Goal: Information Seeking & Learning: Learn about a topic

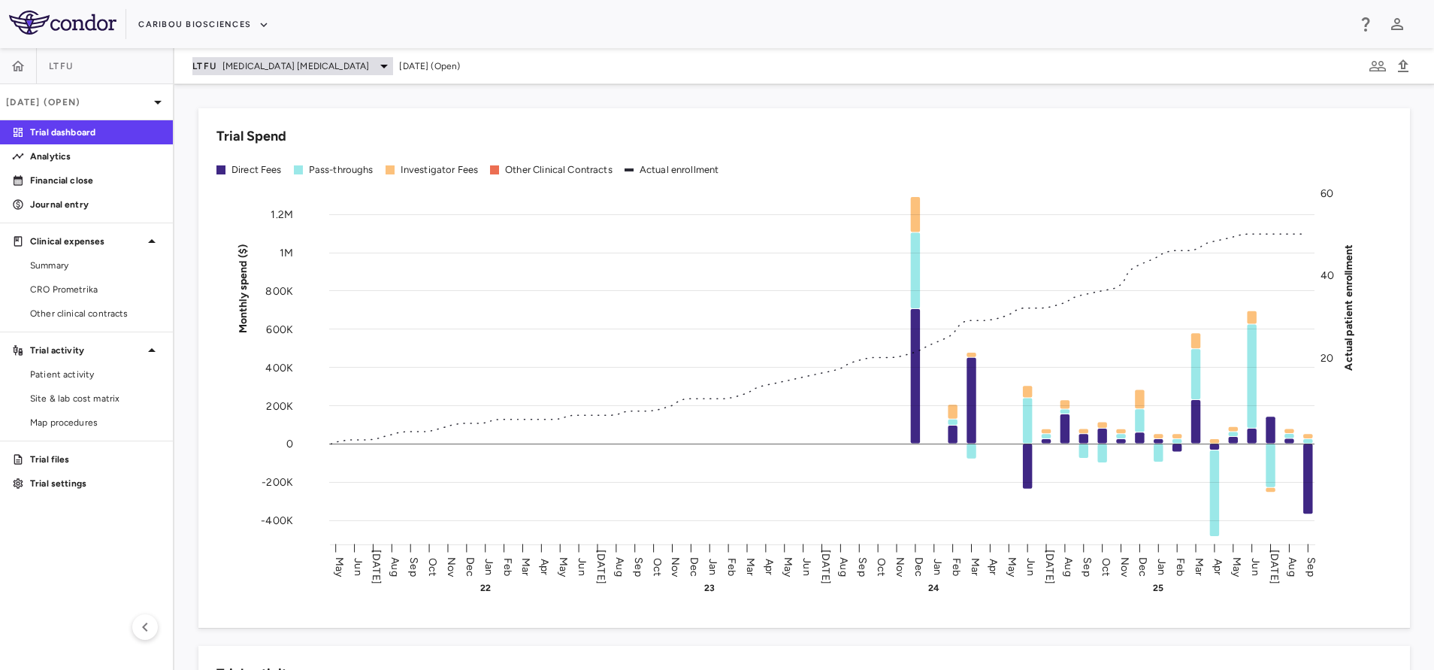
click at [245, 57] on div "LTFU B Cell Non-Hodgkin's Lymphoma" at bounding box center [292, 66] width 201 height 18
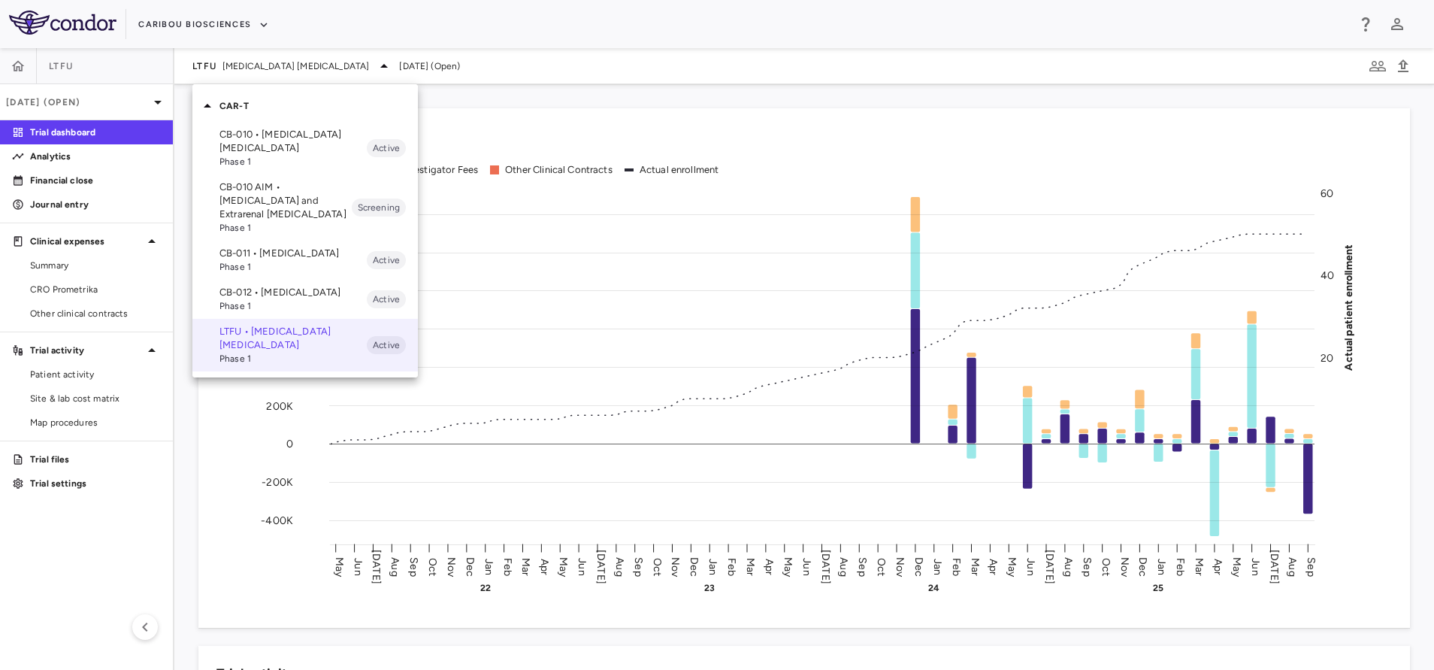
click at [256, 294] on p "CB-012 • Acute Myeloid Leukemia" at bounding box center [293, 293] width 147 height 14
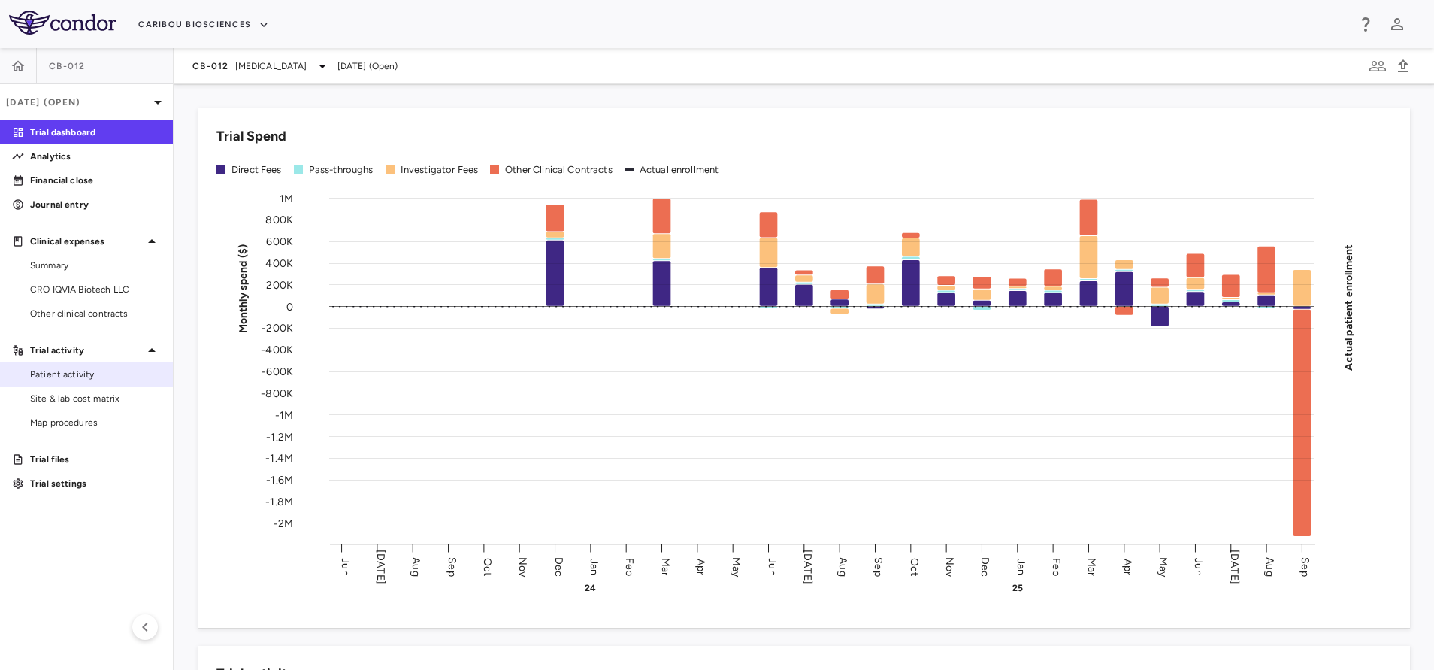
click at [78, 372] on span "Patient activity" at bounding box center [95, 375] width 131 height 14
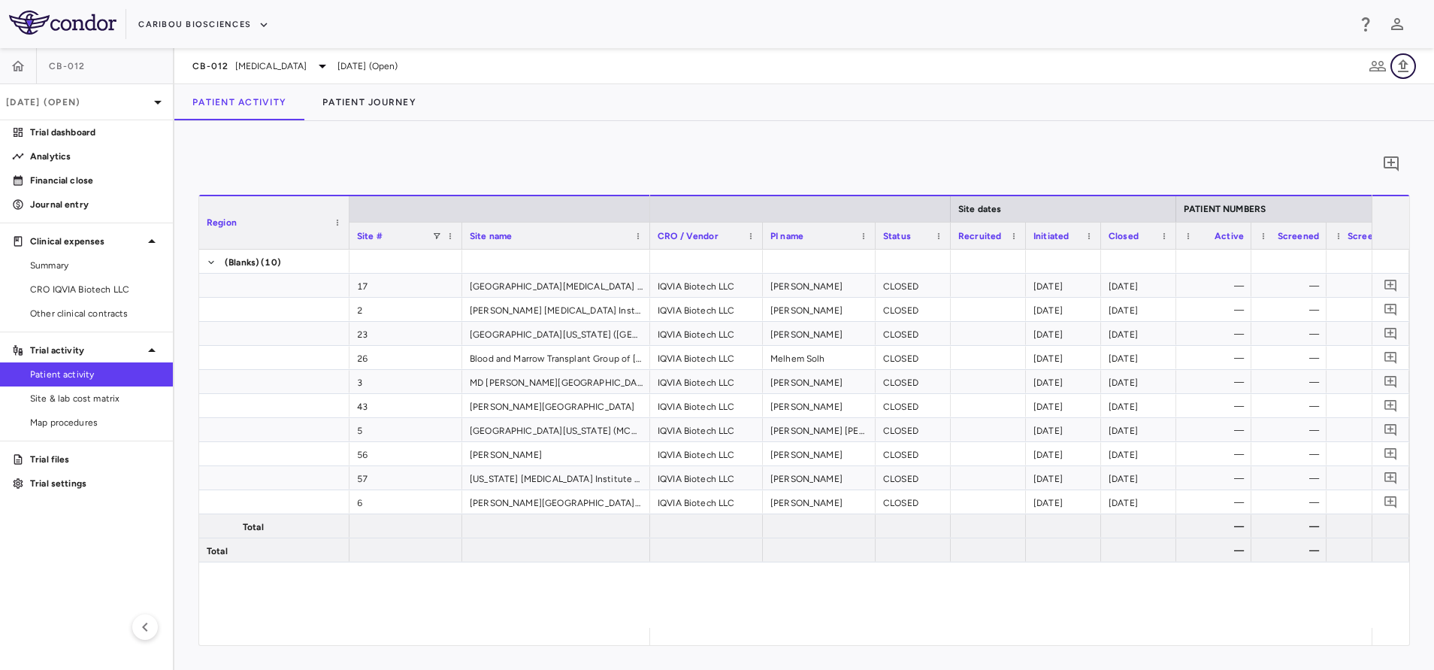
click at [1405, 68] on icon "button" at bounding box center [1403, 65] width 11 height 13
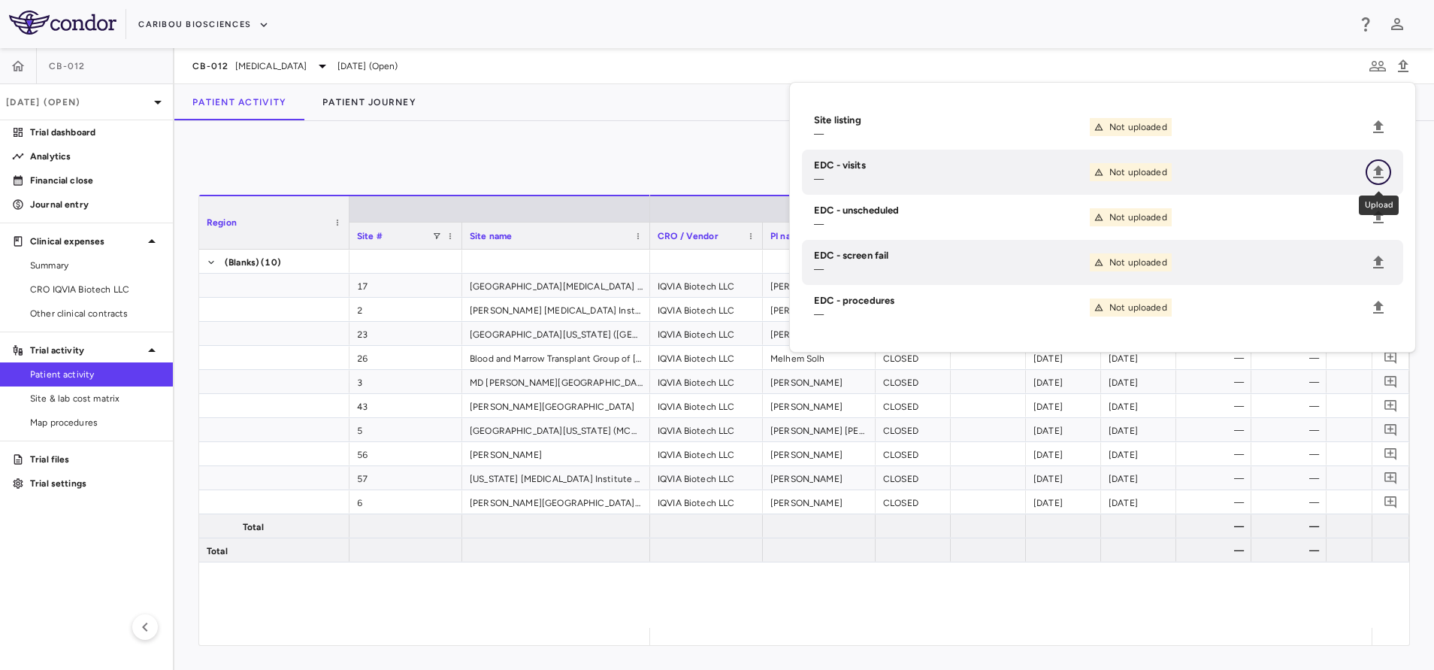
click at [1381, 177] on icon "Upload" at bounding box center [1379, 171] width 11 height 13
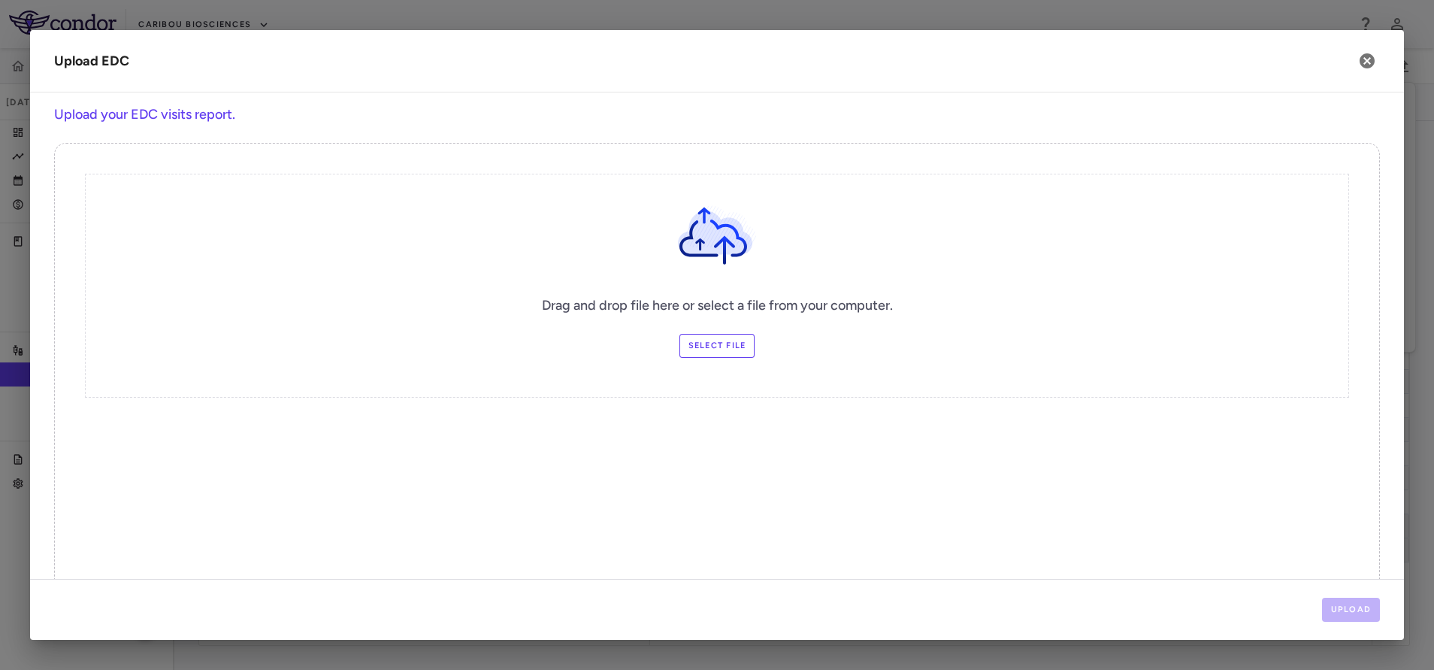
click at [686, 350] on label "Select file" at bounding box center [718, 346] width 76 height 24
click at [0, 0] on input "Select file" at bounding box center [0, 0] width 0 height 0
click at [1361, 603] on button "Upload" at bounding box center [1351, 610] width 59 height 24
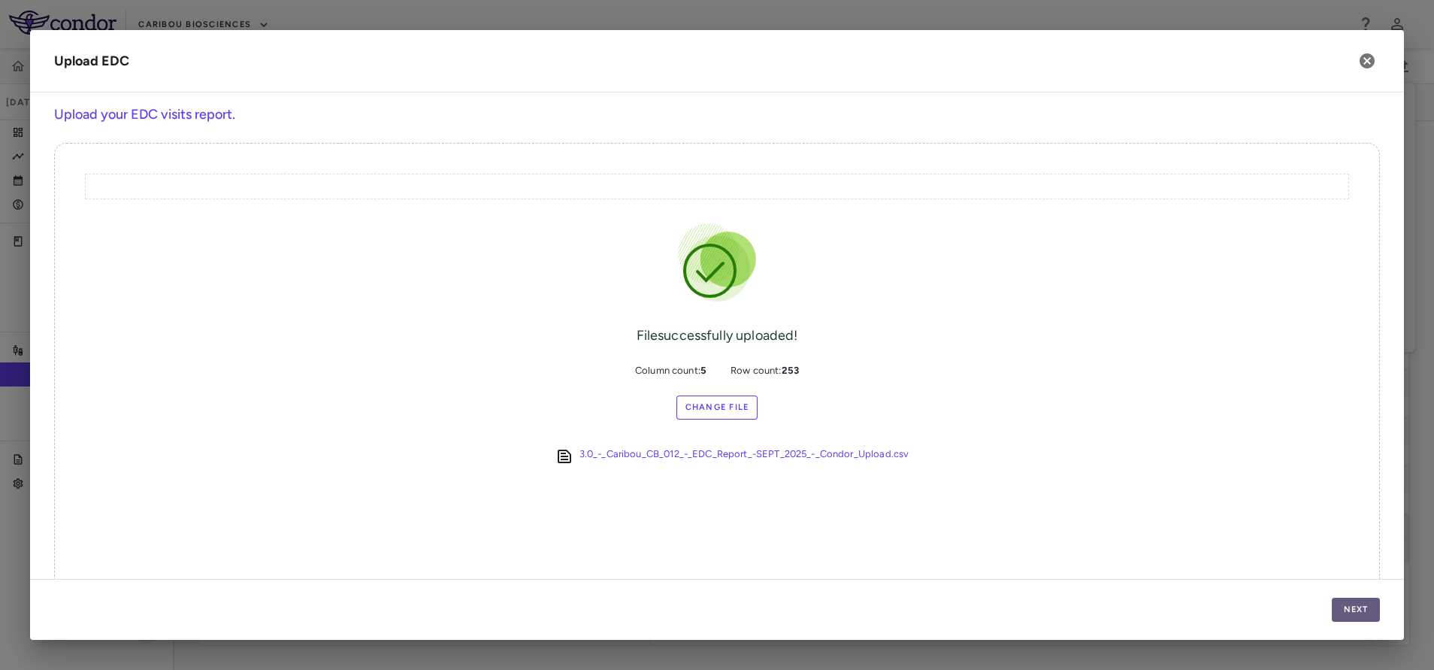
click at [1352, 603] on button "Next" at bounding box center [1356, 610] width 48 height 24
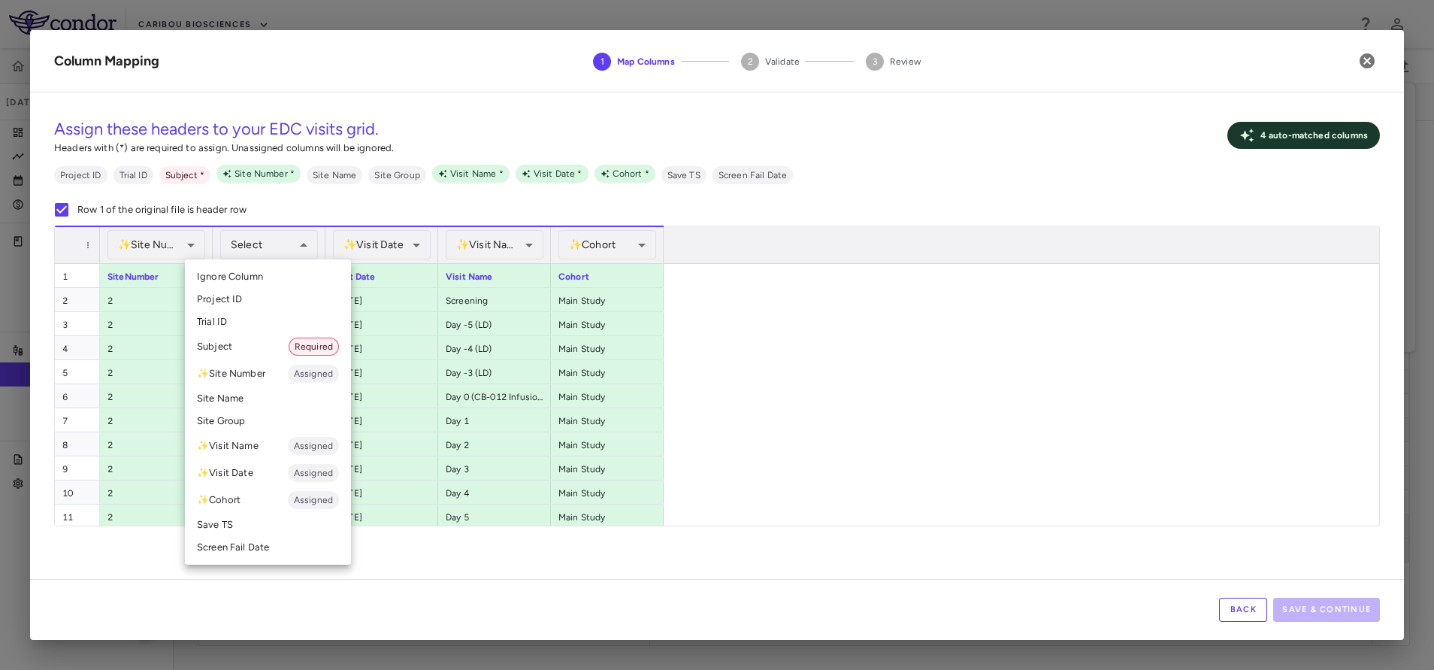
click at [247, 343] on li "Subject Required" at bounding box center [268, 346] width 166 height 27
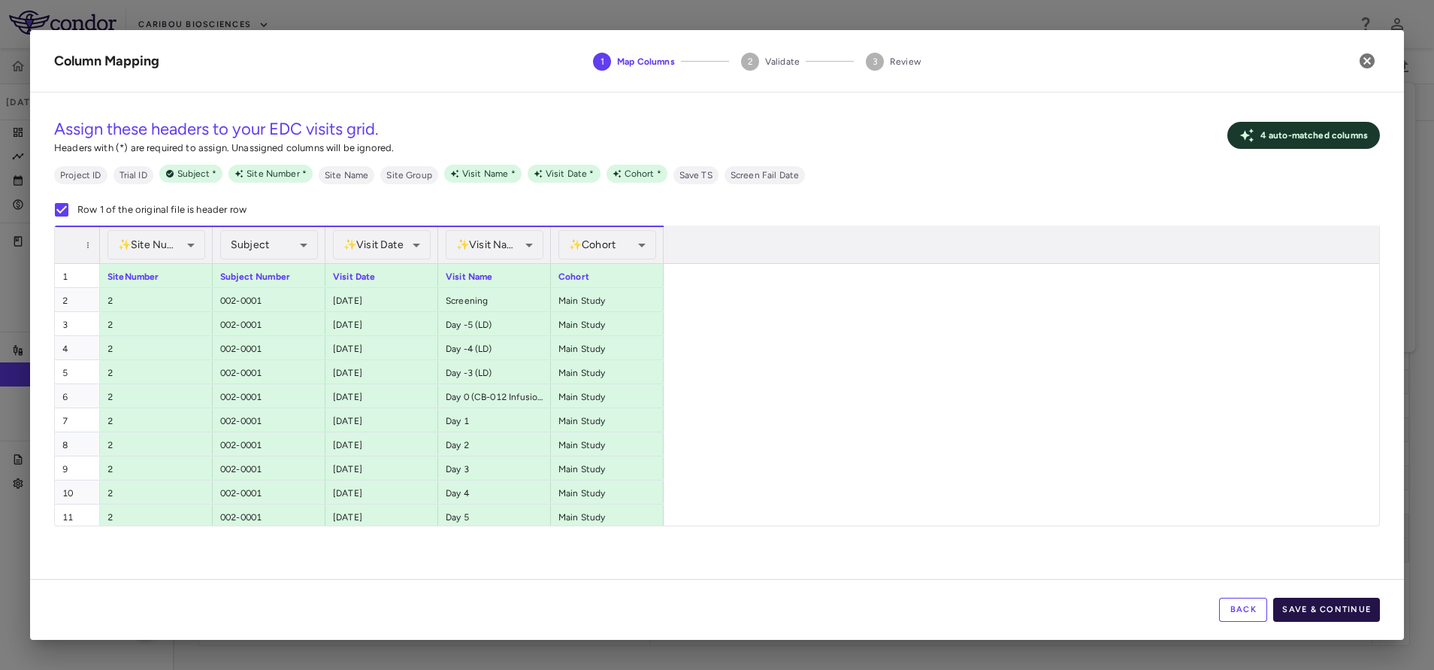
click at [1293, 613] on button "Save & Continue" at bounding box center [1327, 610] width 107 height 24
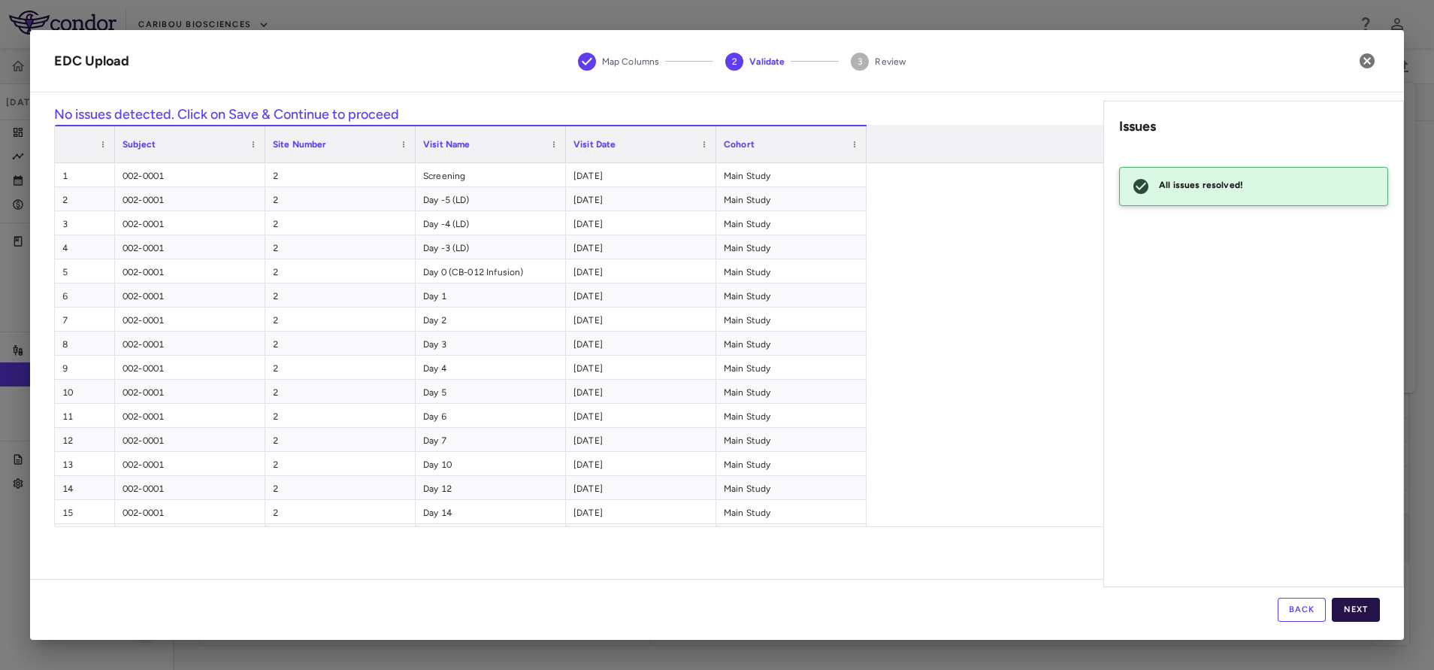
click at [1360, 613] on button "Next" at bounding box center [1356, 610] width 48 height 24
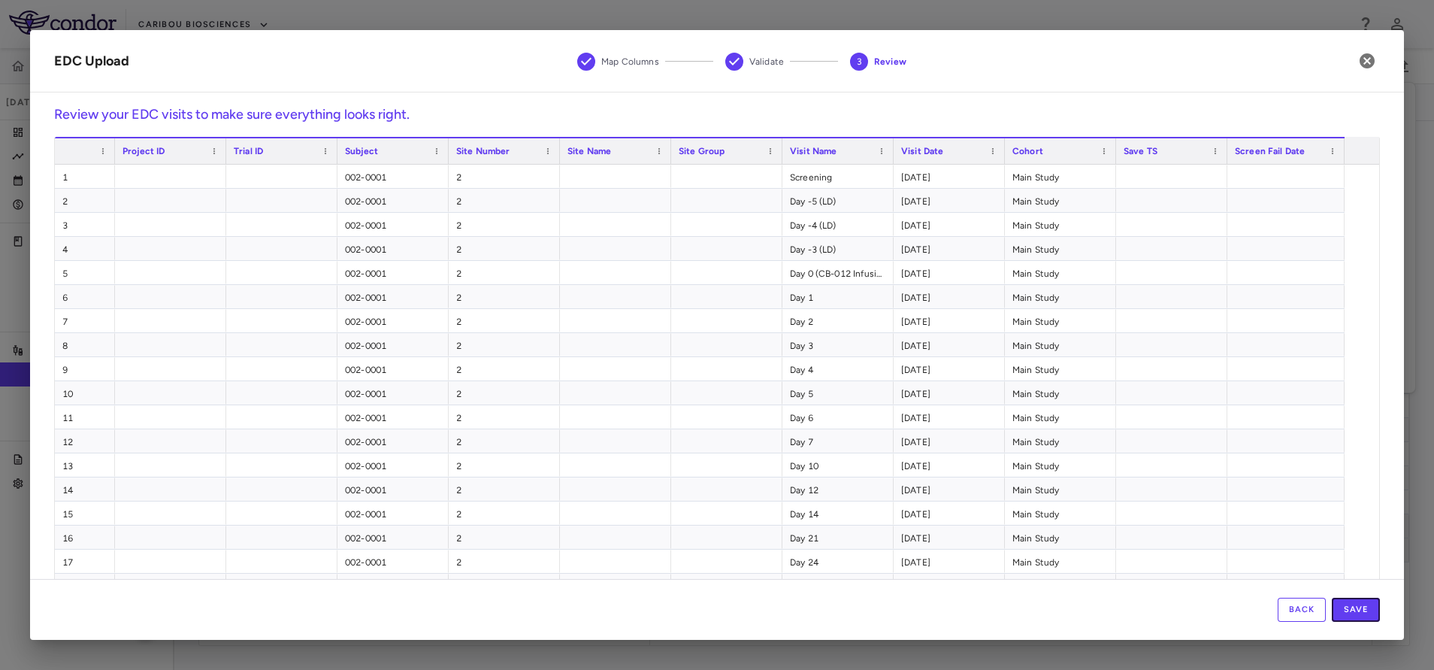
click at [1360, 613] on button "Save" at bounding box center [1356, 610] width 48 height 24
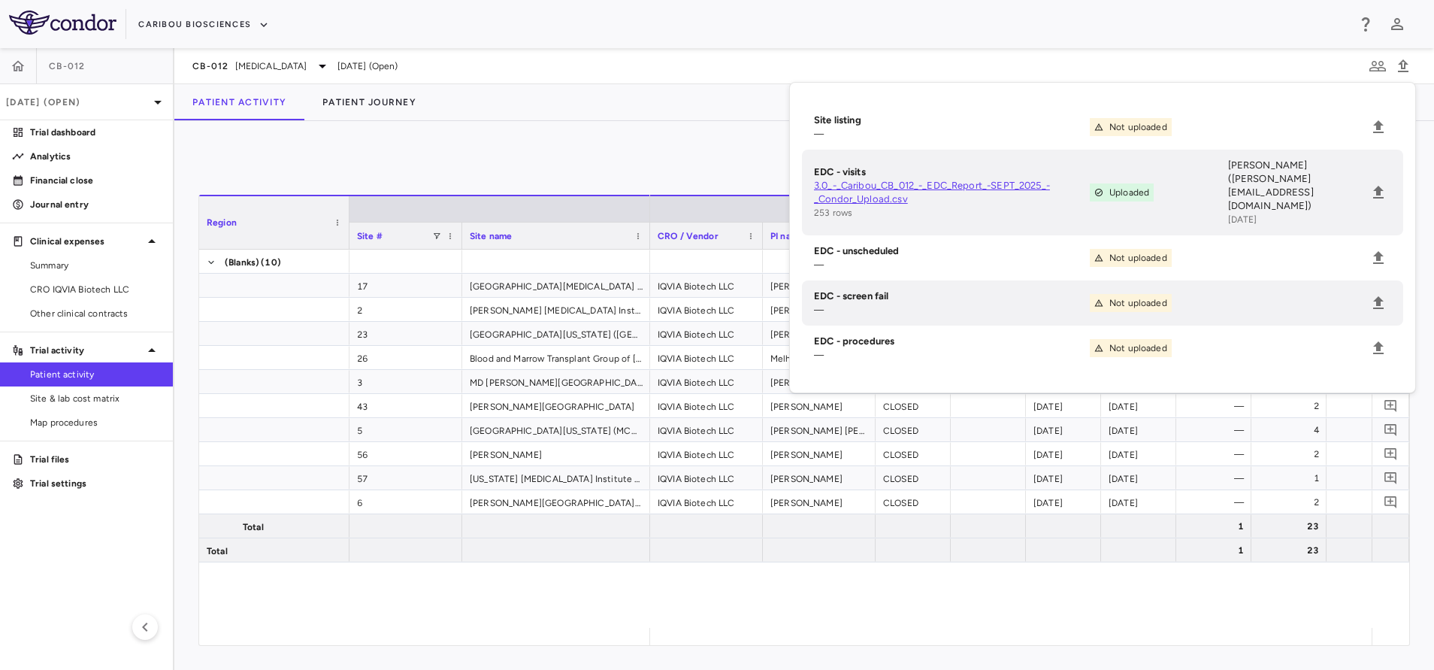
click at [695, 162] on div "0" at bounding box center [804, 164] width 1212 height 38
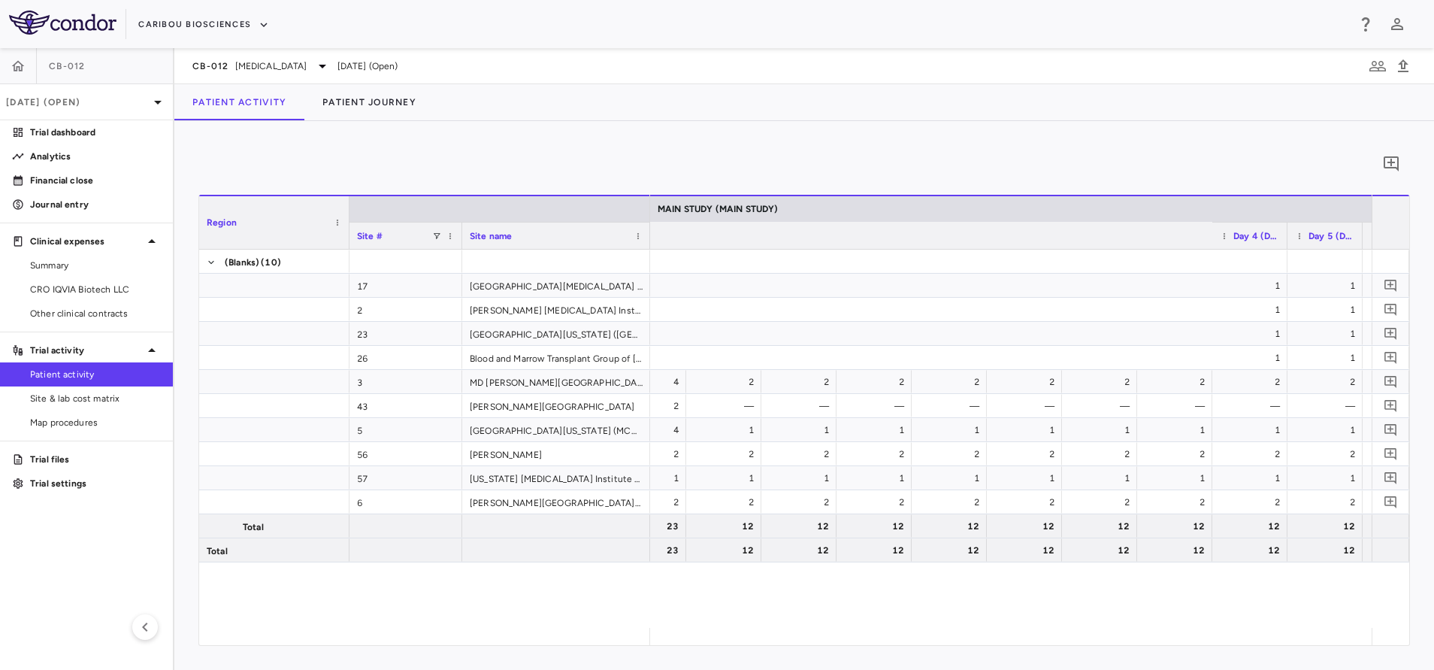
scroll to position [0, 2737]
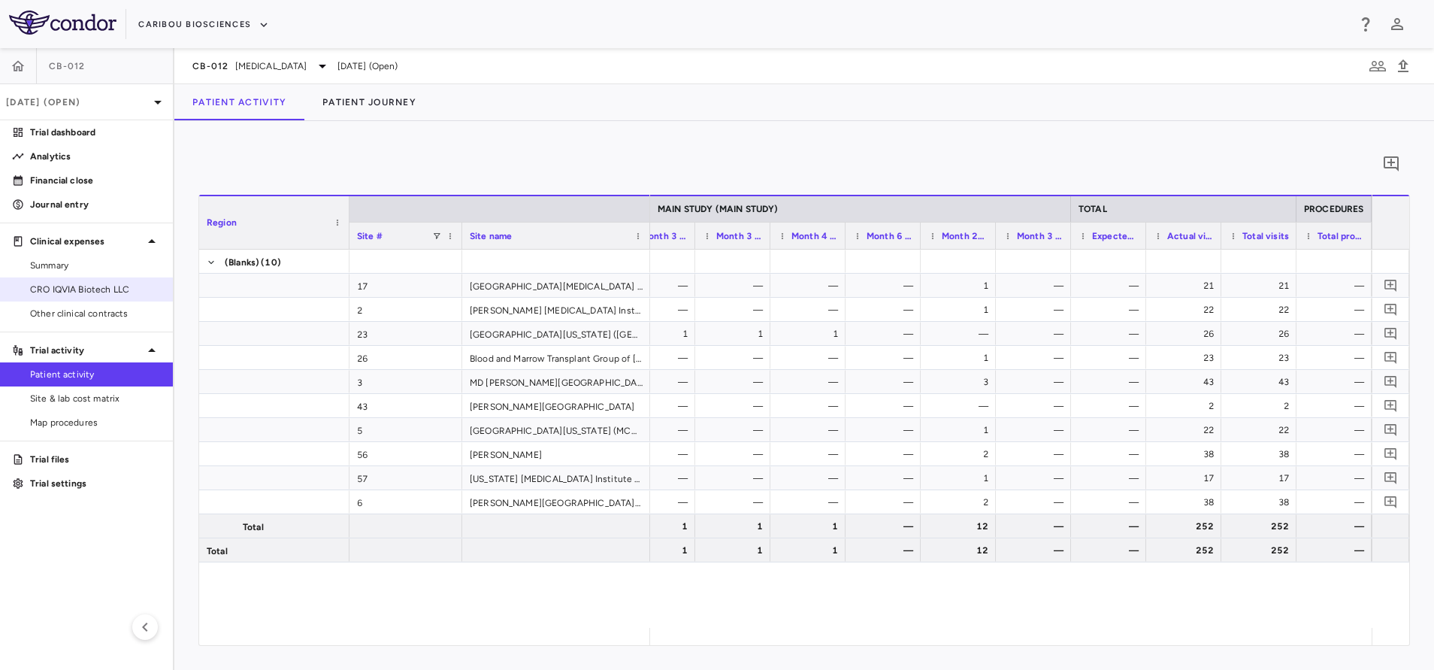
click at [78, 288] on span "CRO IQVIA Biotech LLC" at bounding box center [95, 290] width 131 height 14
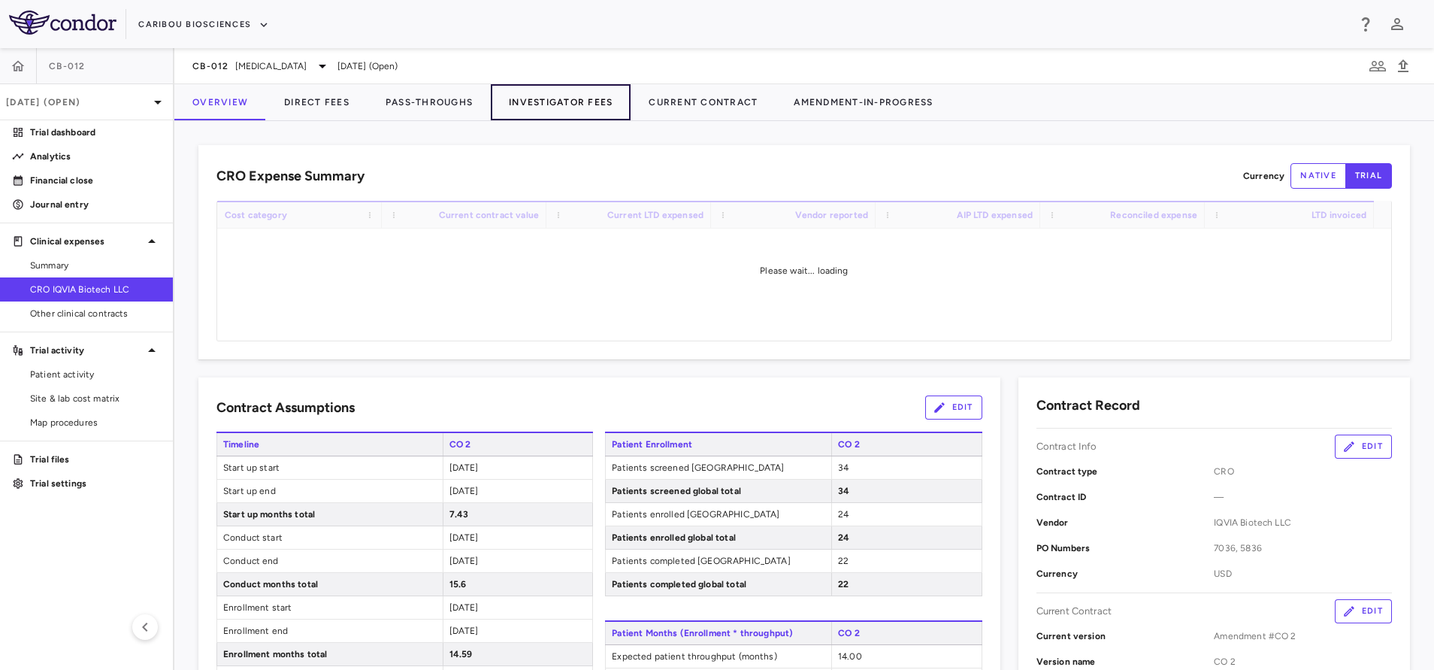
click at [523, 103] on button "Investigator Fees" at bounding box center [561, 102] width 140 height 36
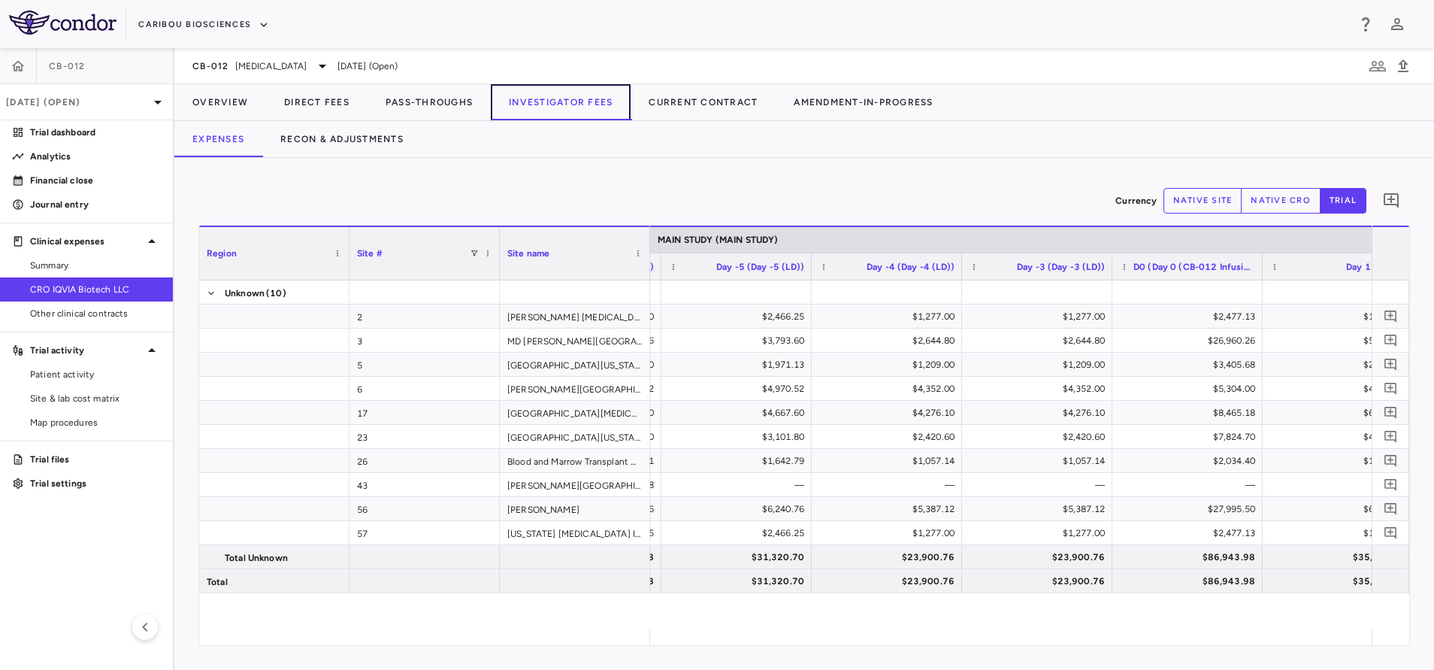
scroll to position [0, 1342]
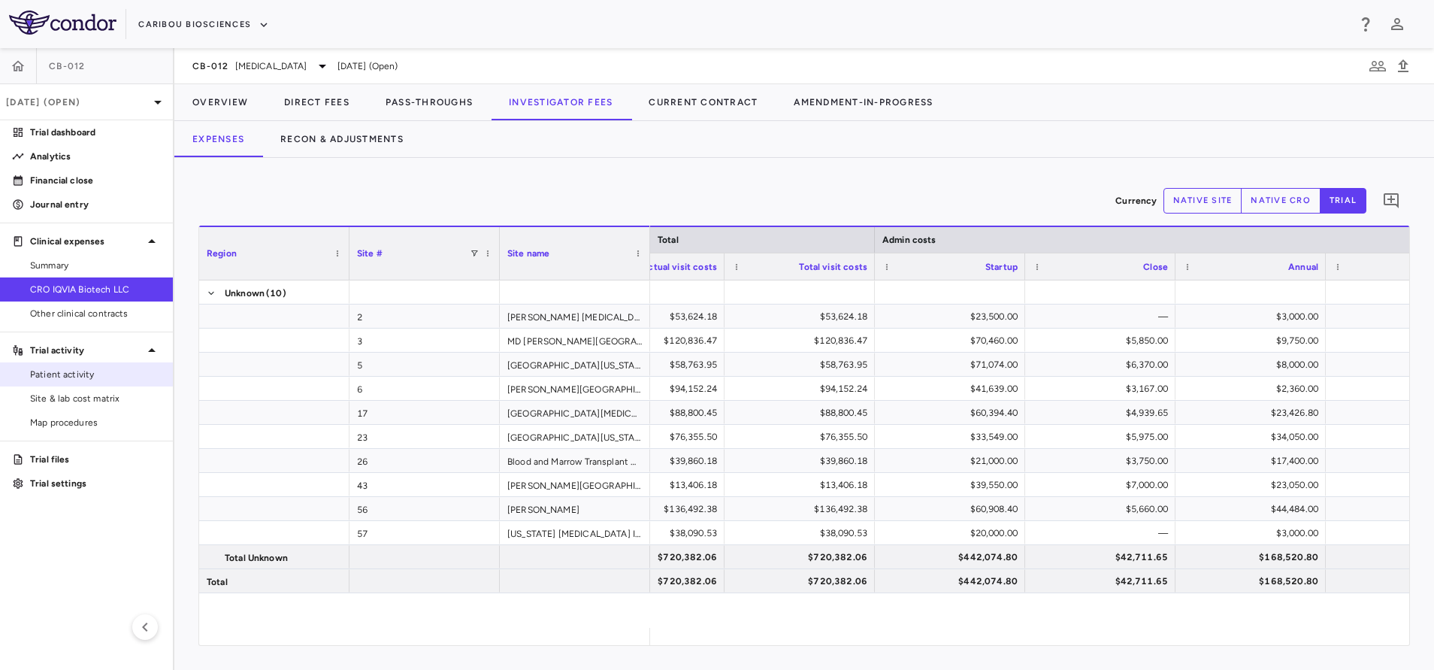
click at [68, 383] on link "Patient activity" at bounding box center [86, 374] width 173 height 23
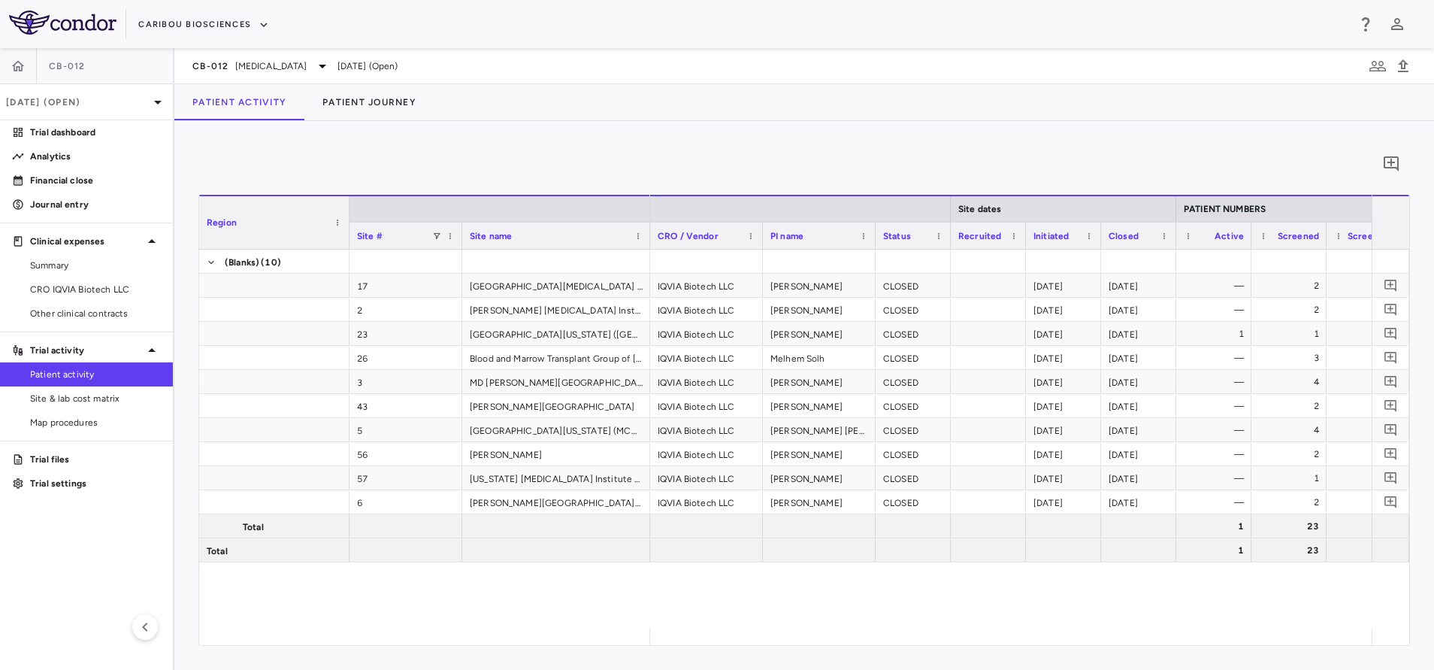
drag, startPoint x: 800, startPoint y: 625, endPoint x: 857, endPoint y: 629, distance: 57.3
click at [907, 630] on div "Region Site # Site name Site dates PATIENT NUMBERS 2" at bounding box center [804, 420] width 1210 height 450
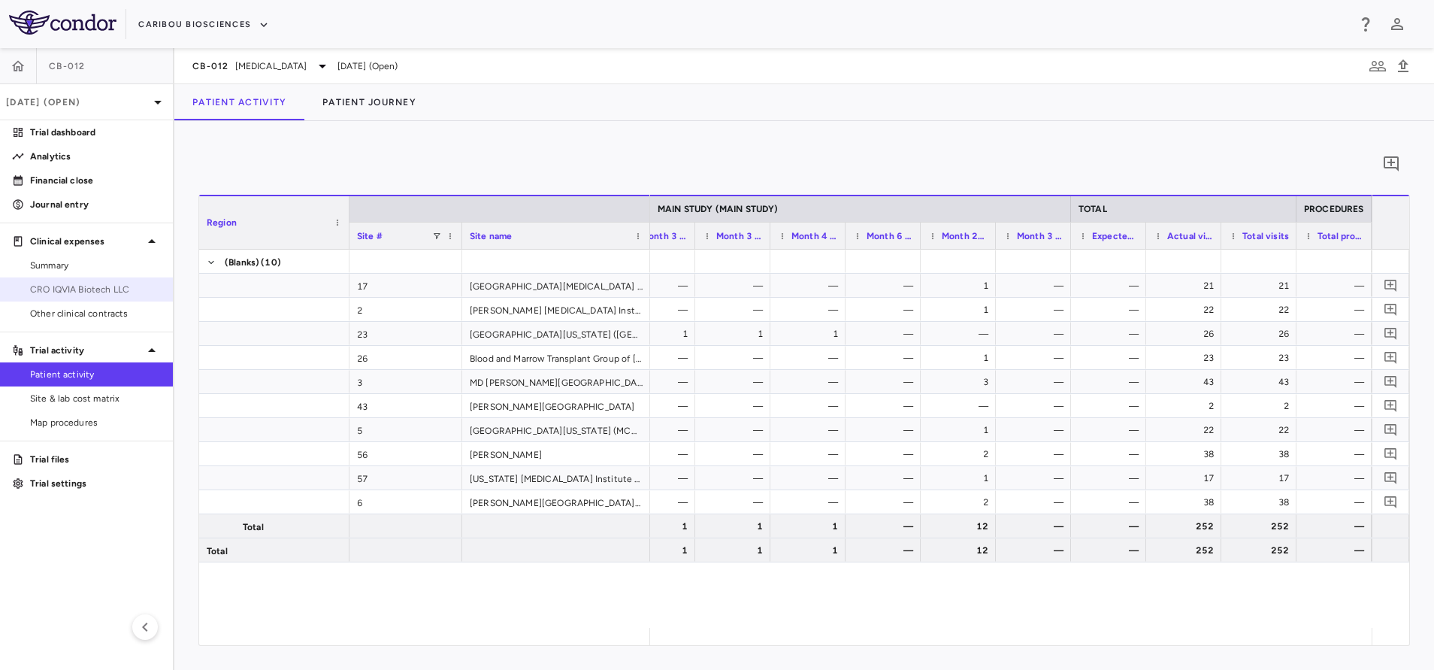
click at [77, 287] on span "CRO IQVIA Biotech LLC" at bounding box center [95, 290] width 131 height 14
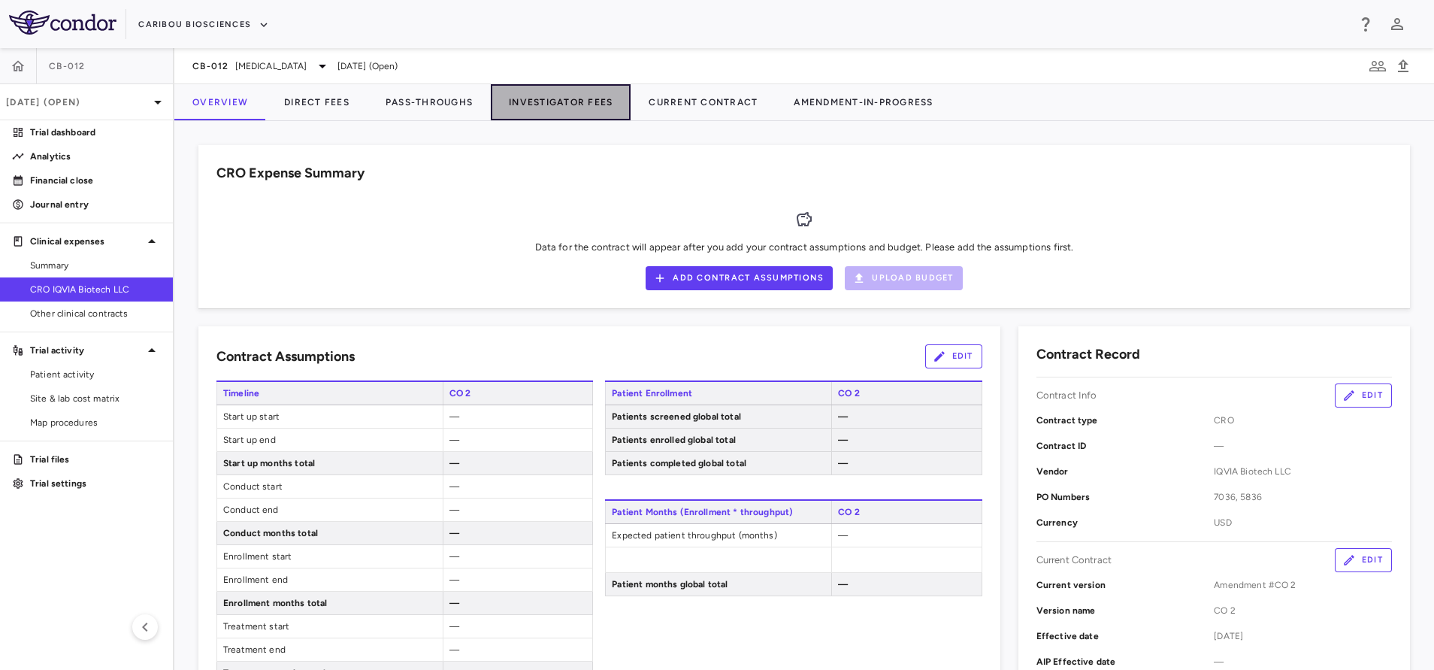
click at [541, 107] on button "Investigator Fees" at bounding box center [561, 102] width 140 height 36
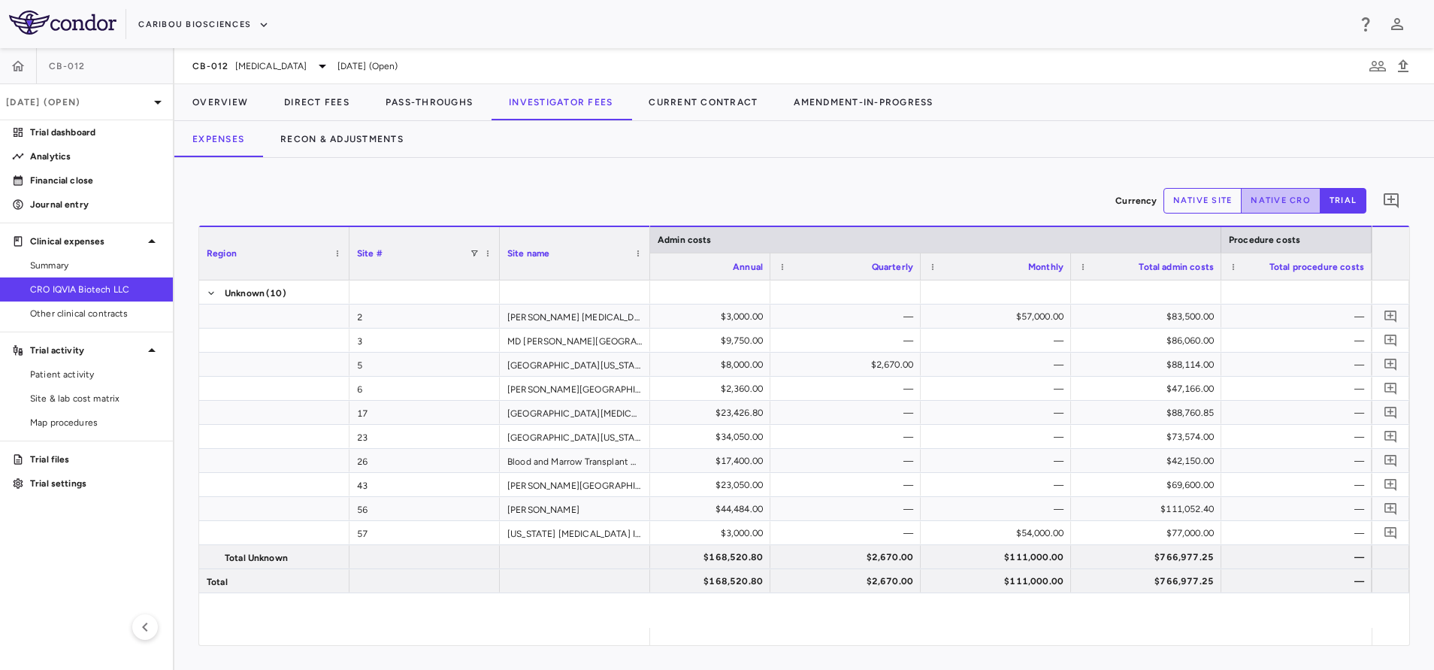
click at [1285, 207] on button "native cro" at bounding box center [1281, 201] width 80 height 26
click at [341, 140] on button "Recon & Adjustments" at bounding box center [341, 139] width 159 height 36
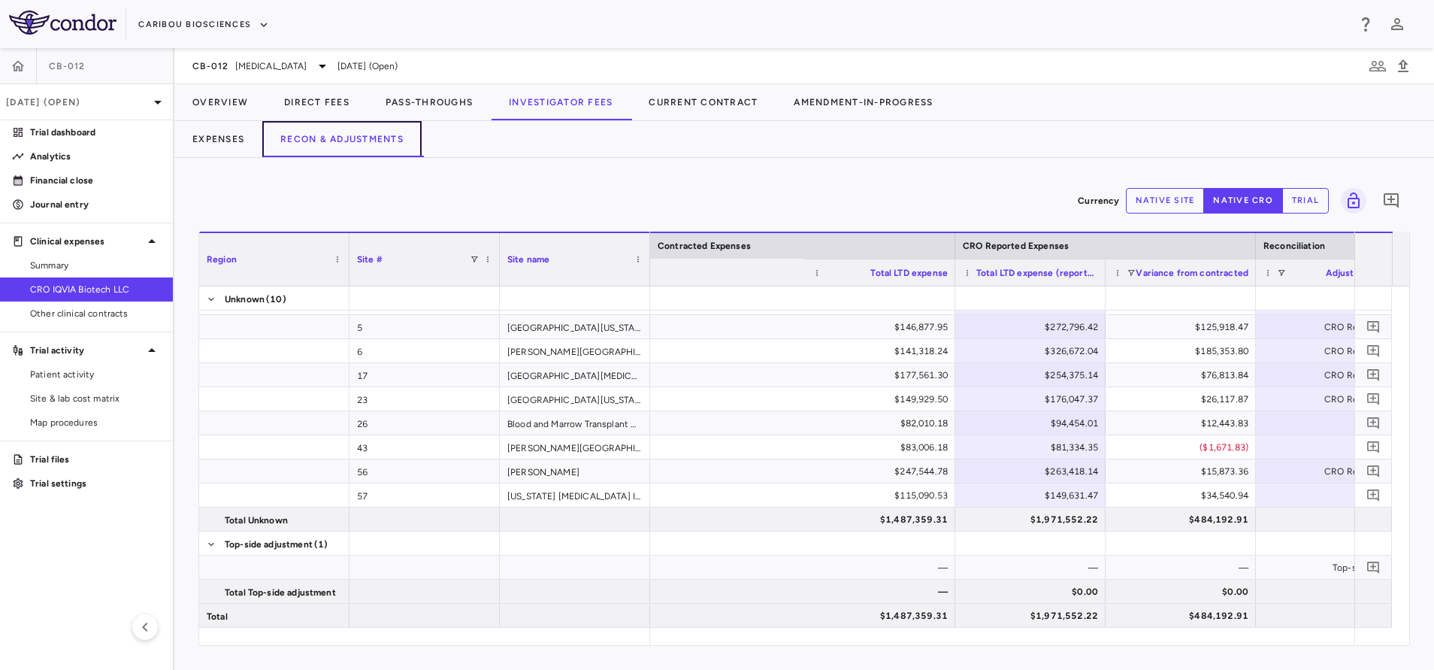
scroll to position [0, 950]
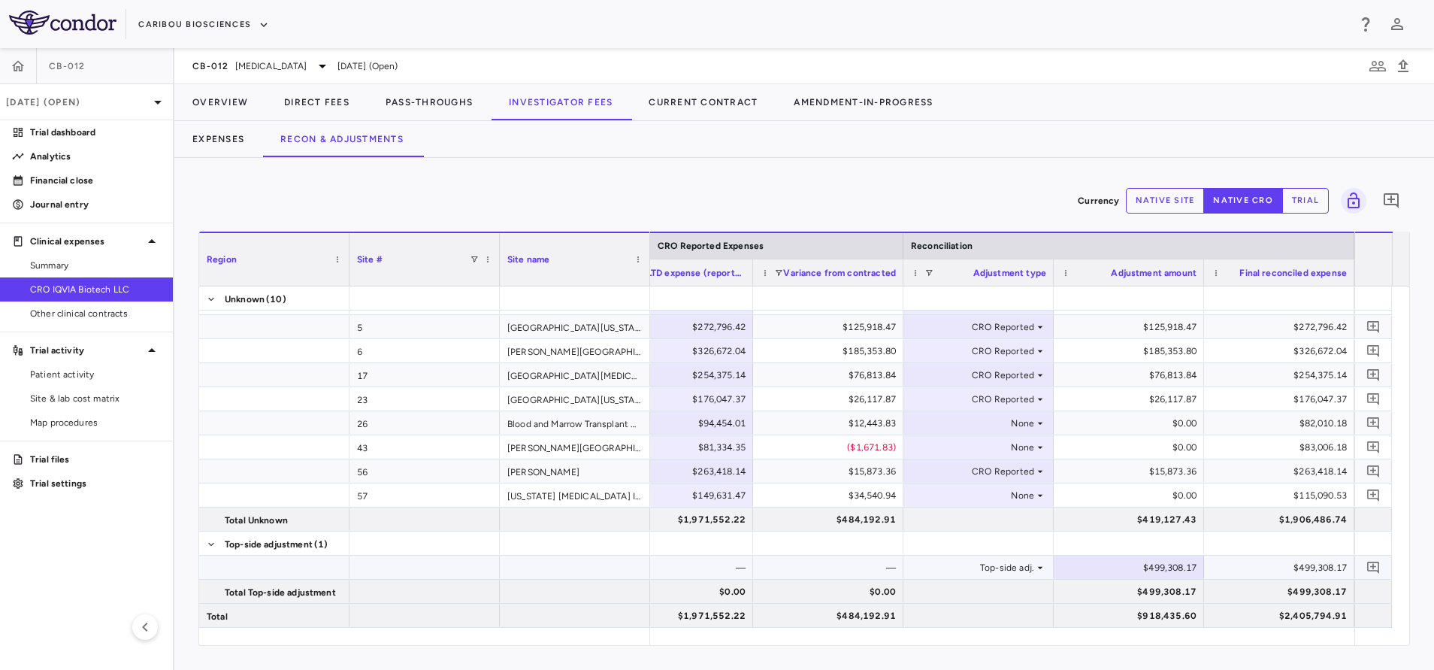
click at [1178, 568] on div "$499,308.17" at bounding box center [1132, 568] width 129 height 24
type input "*"
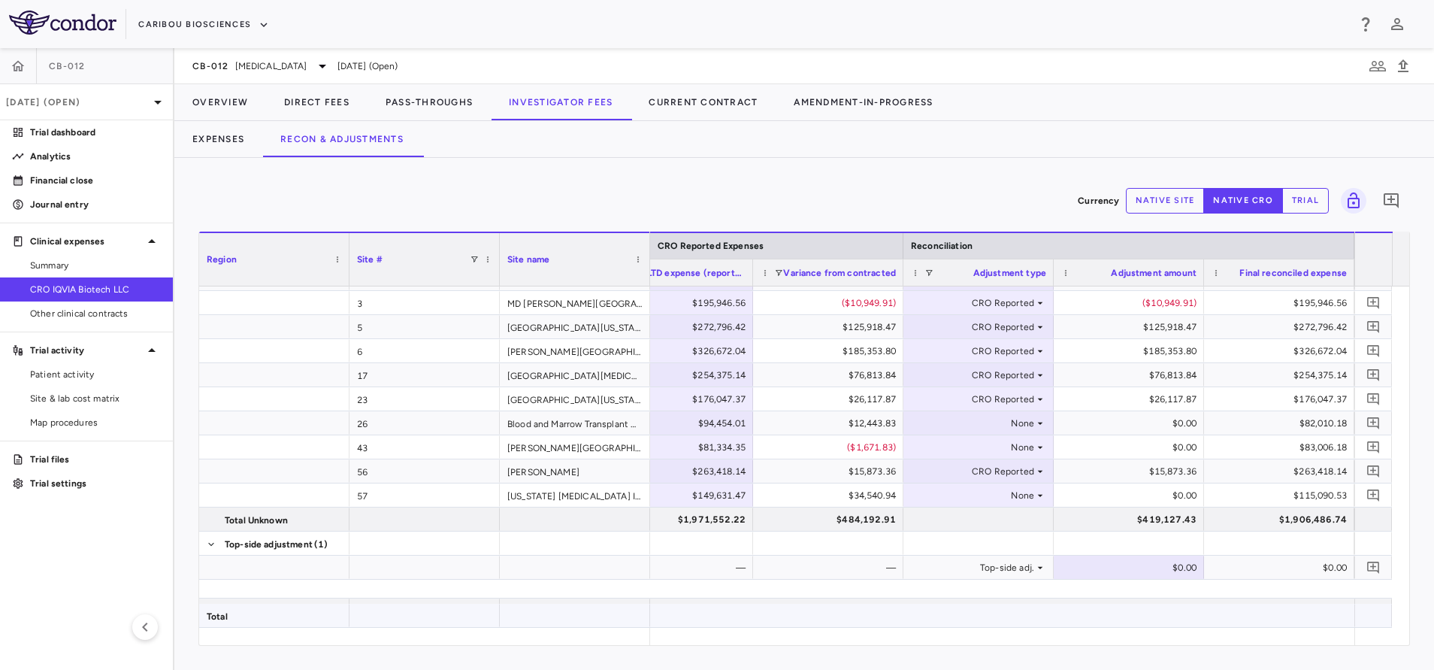
scroll to position [44, 0]
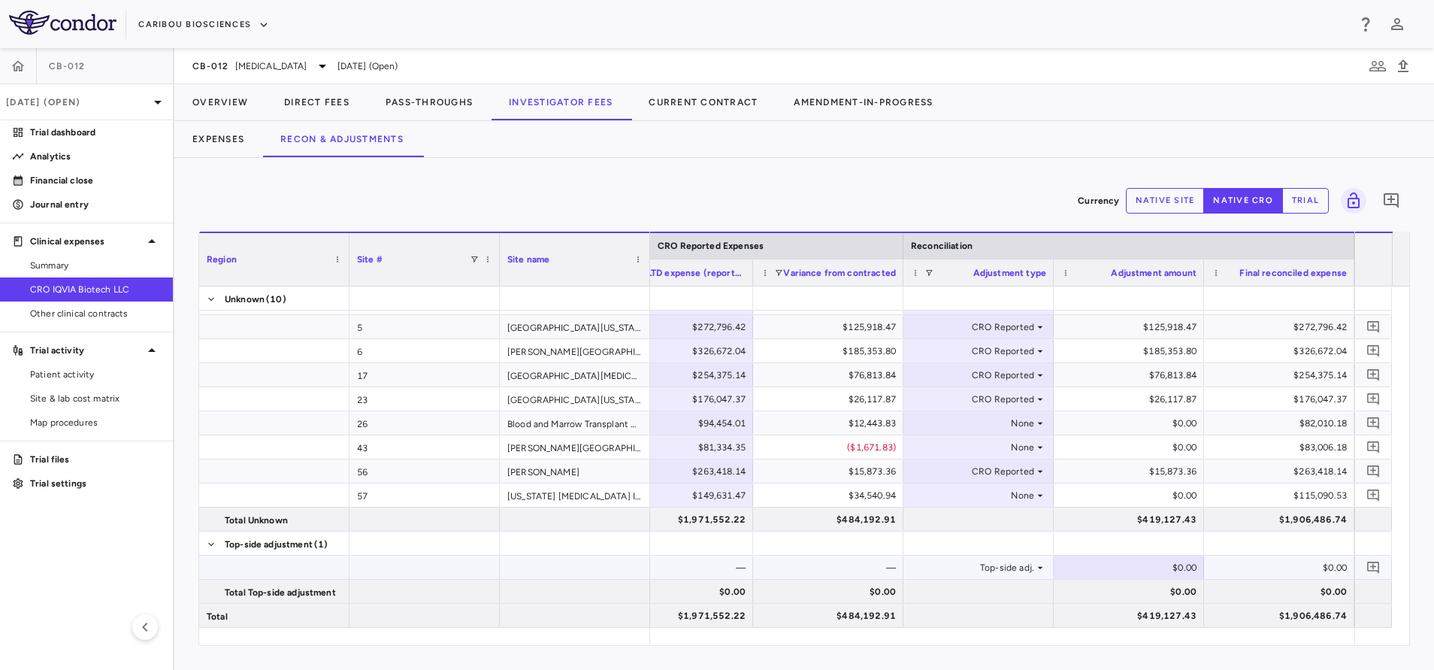
click at [1284, 558] on div "$0.00" at bounding box center [1282, 568] width 129 height 24
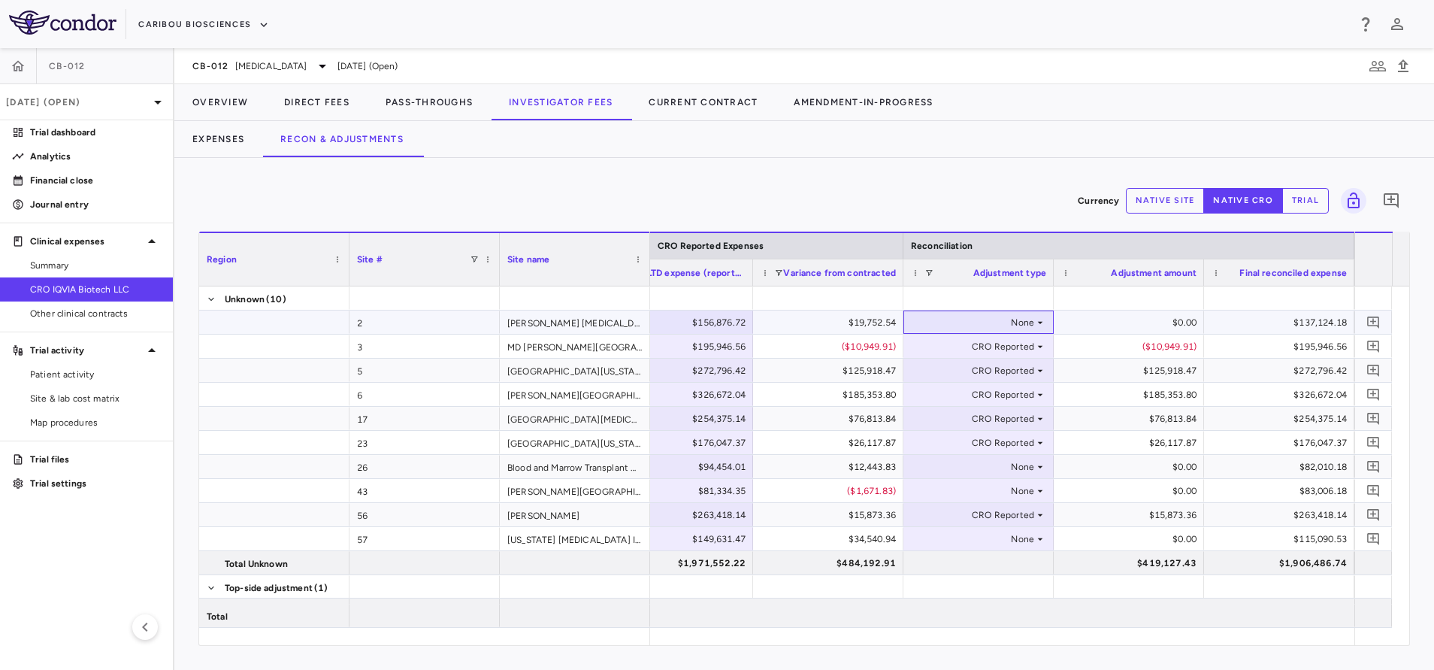
click at [1021, 314] on div "None" at bounding box center [975, 322] width 117 height 24
click at [980, 372] on div "CRO Reported" at bounding box center [969, 375] width 71 height 14
click at [1020, 463] on div "None" at bounding box center [975, 467] width 117 height 24
click at [980, 511] on li "CRO Reported" at bounding box center [978, 518] width 149 height 23
click at [1010, 492] on div "None" at bounding box center [975, 491] width 117 height 24
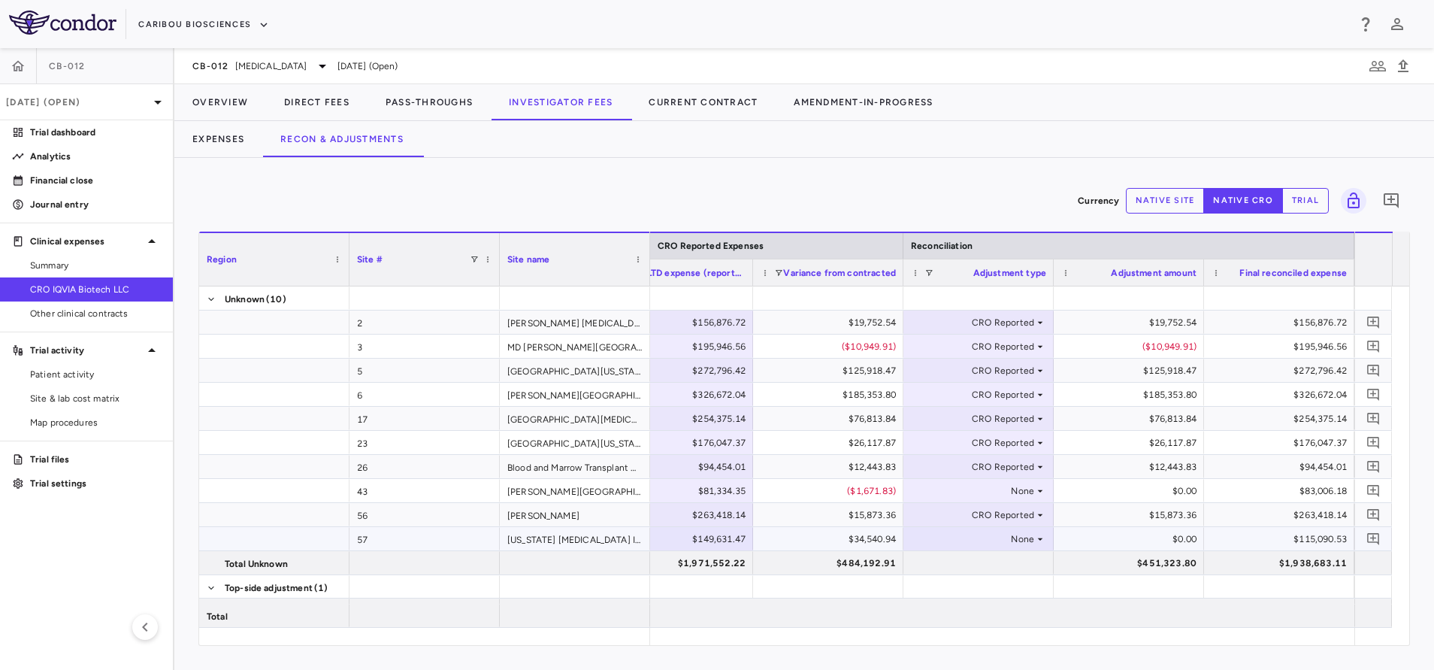
click at [972, 536] on div "None" at bounding box center [975, 539] width 117 height 24
click at [959, 583] on li "CRO Reported" at bounding box center [978, 591] width 149 height 23
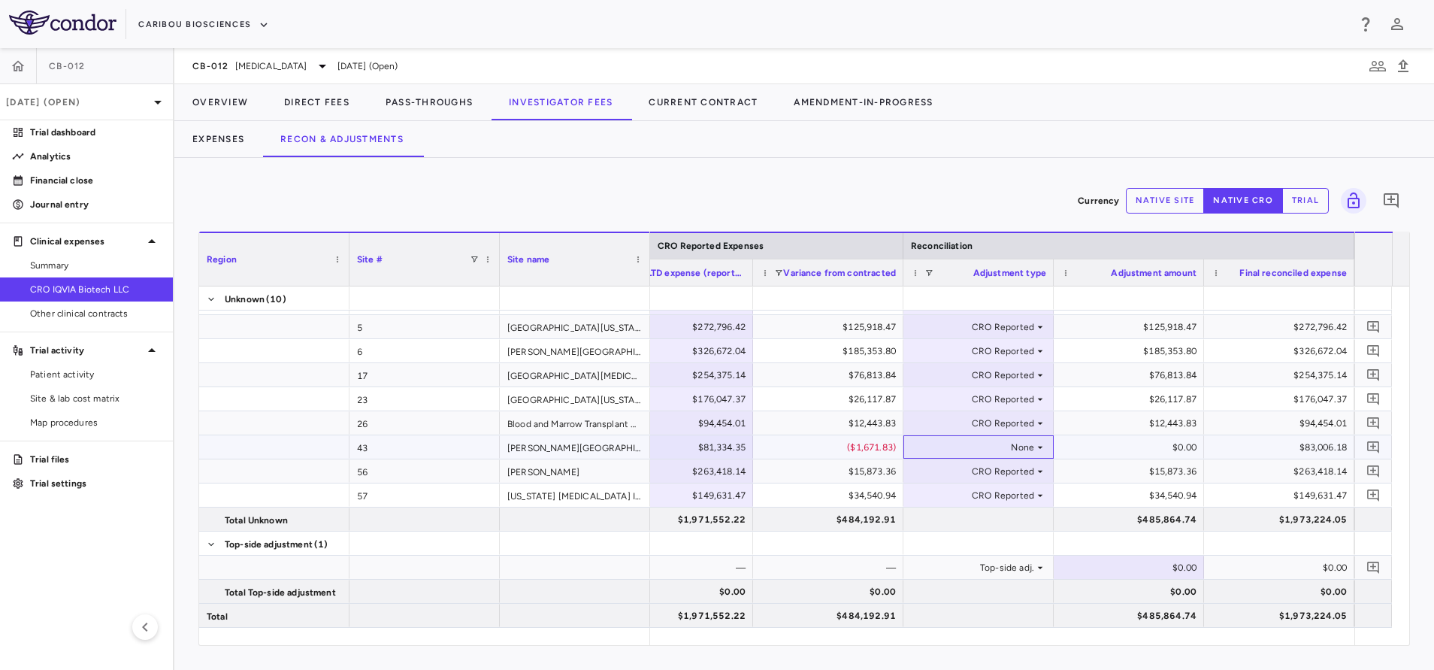
click at [1016, 458] on div "None" at bounding box center [979, 446] width 150 height 23
click at [998, 500] on div "CRO Reported" at bounding box center [969, 499] width 71 height 14
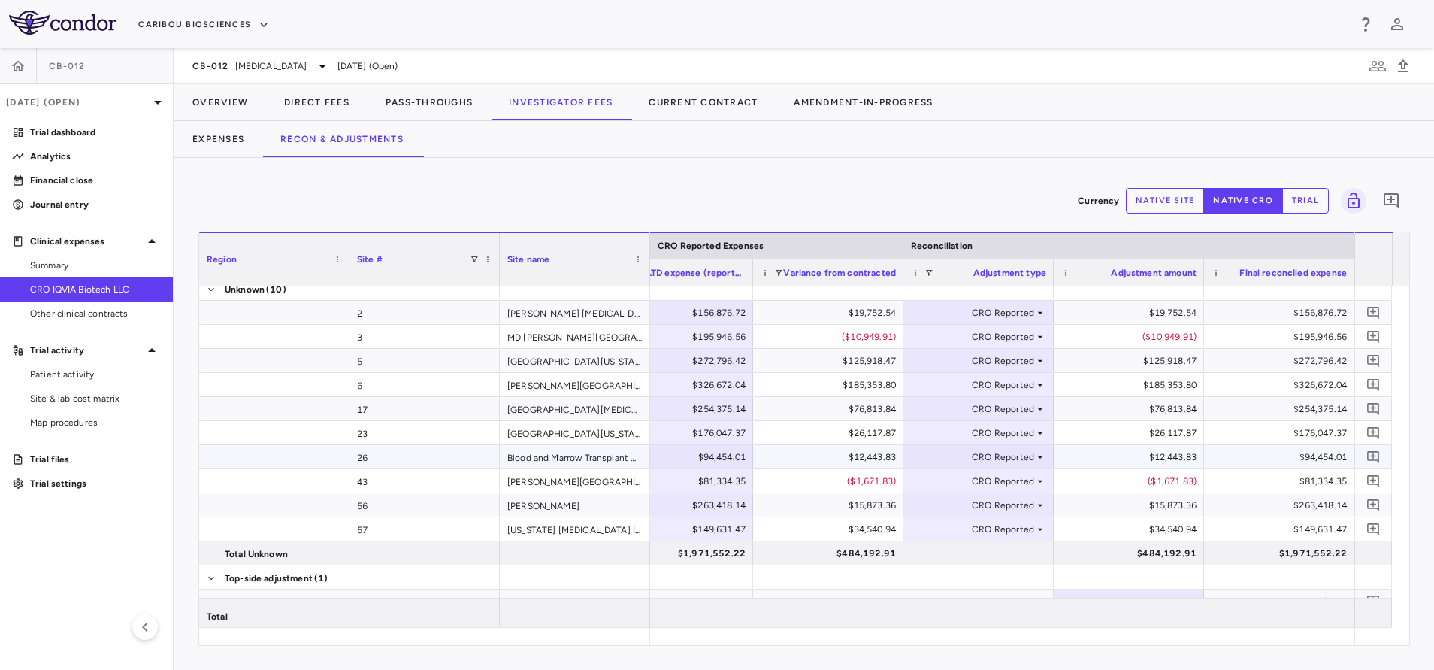
scroll to position [0, 0]
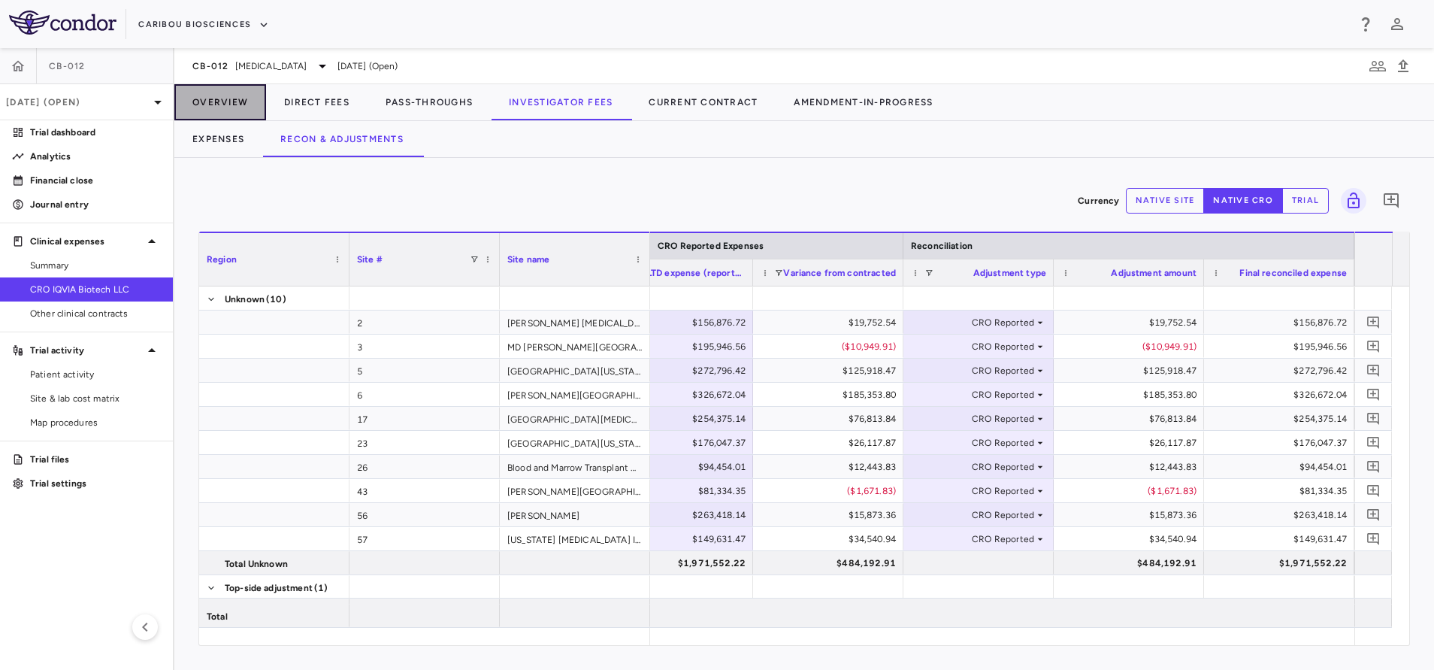
click at [234, 105] on button "Overview" at bounding box center [220, 102] width 92 height 36
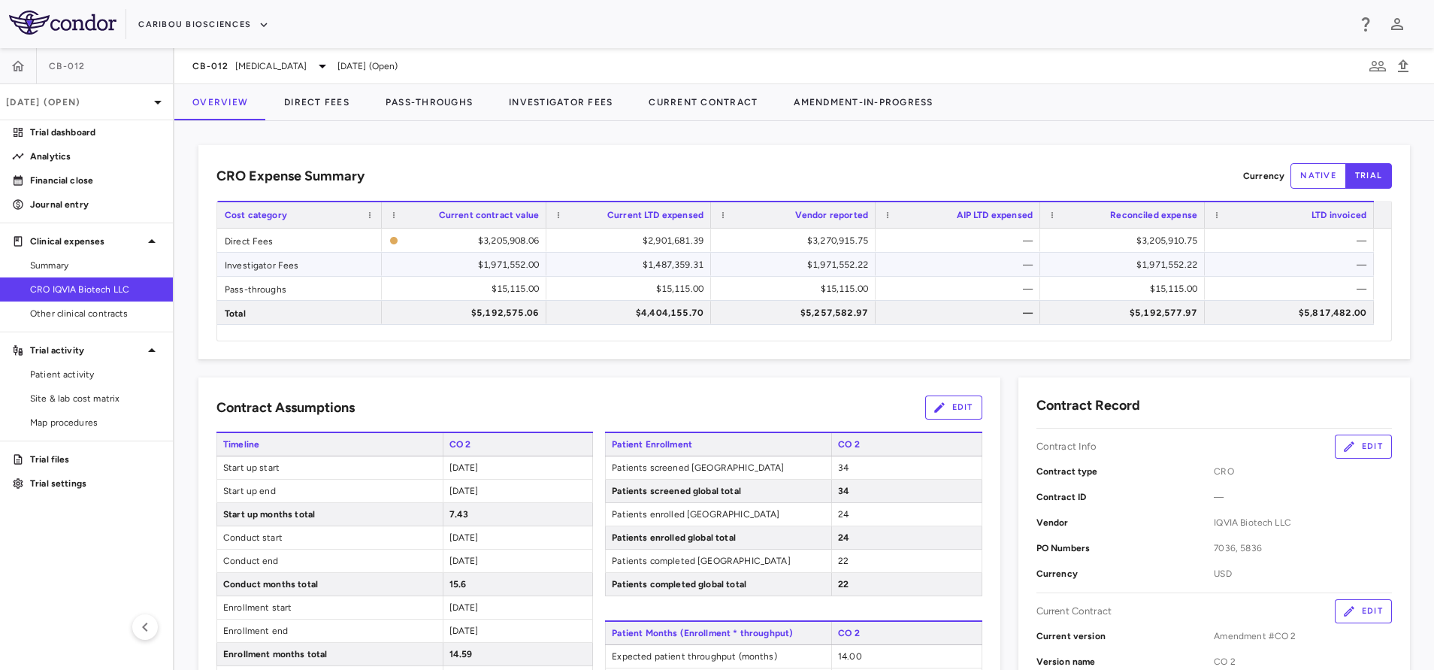
click at [513, 267] on div "$1,971,552.00" at bounding box center [467, 265] width 144 height 24
click at [836, 267] on div "$1,971,552.22" at bounding box center [797, 265] width 144 height 24
click at [1145, 256] on div "$1,971,552.22" at bounding box center [1126, 265] width 144 height 24
click at [634, 267] on div "$1,487,359.31" at bounding box center [632, 265] width 144 height 24
click at [320, 102] on button "Direct Fees" at bounding box center [316, 102] width 101 height 36
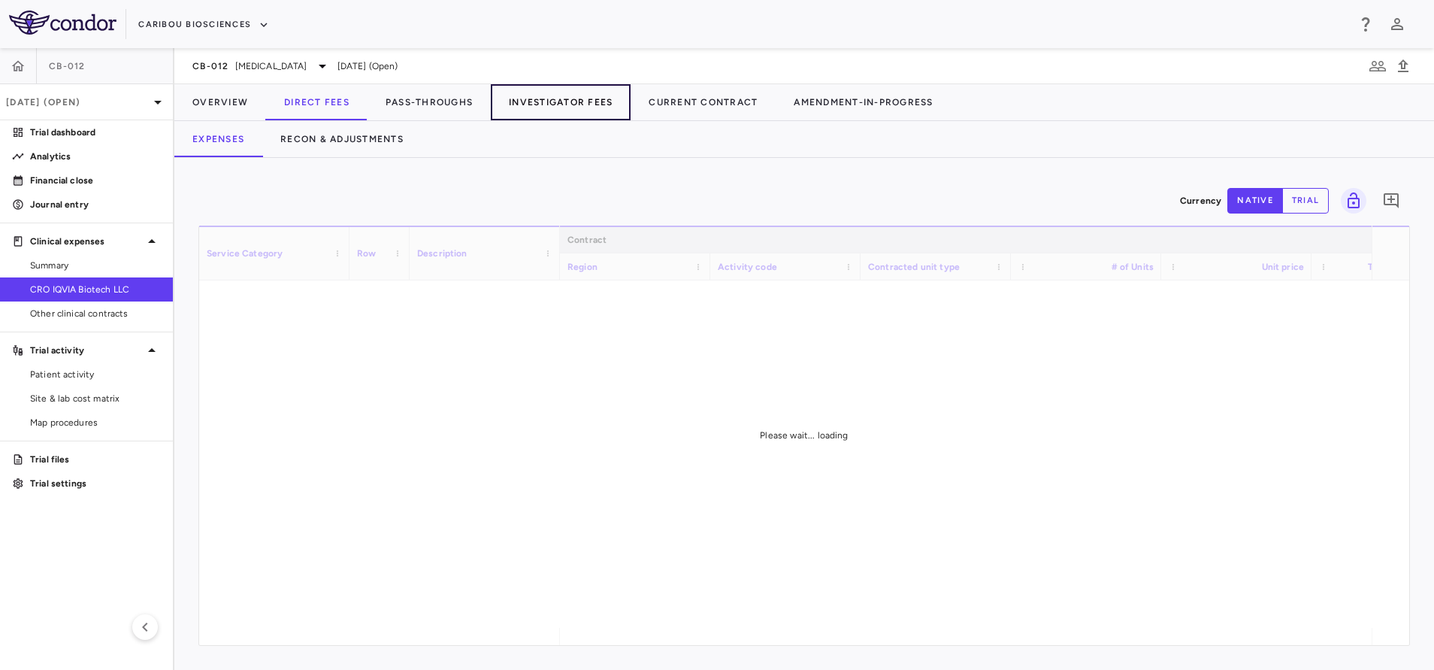
click at [562, 98] on button "Investigator Fees" at bounding box center [561, 102] width 140 height 36
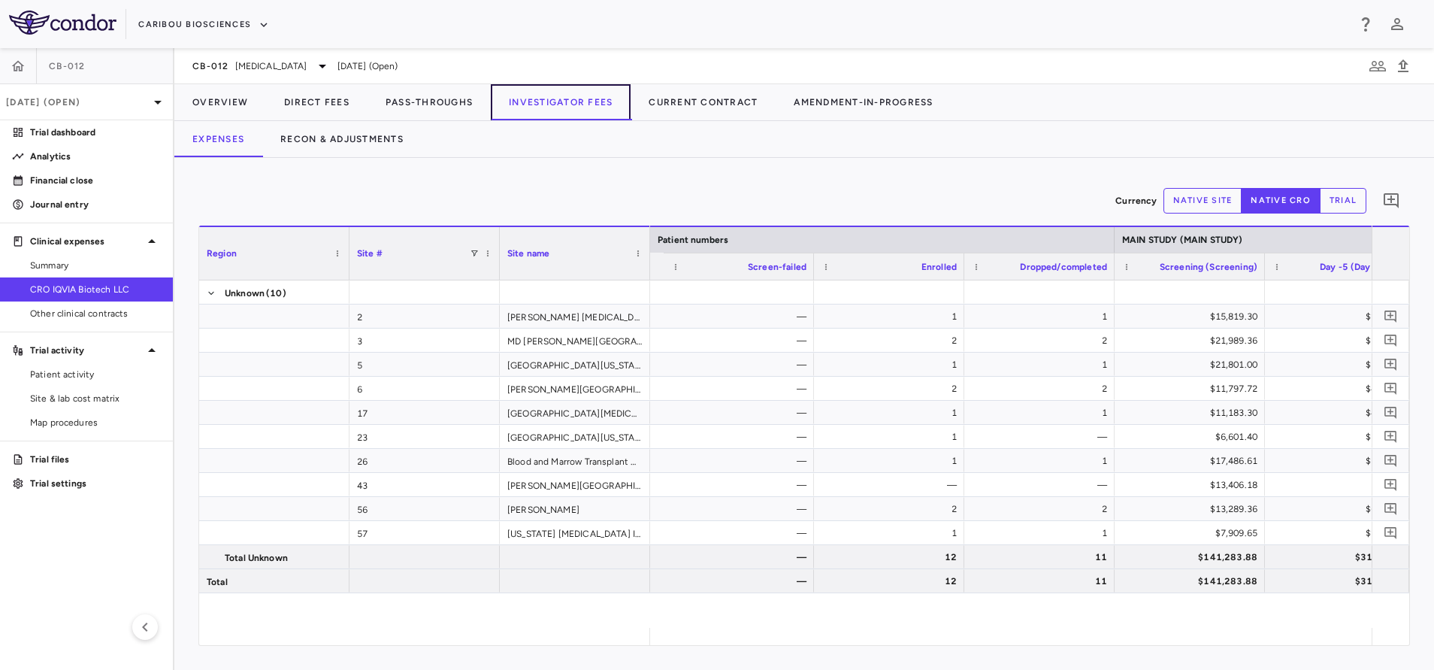
scroll to position [0, 929]
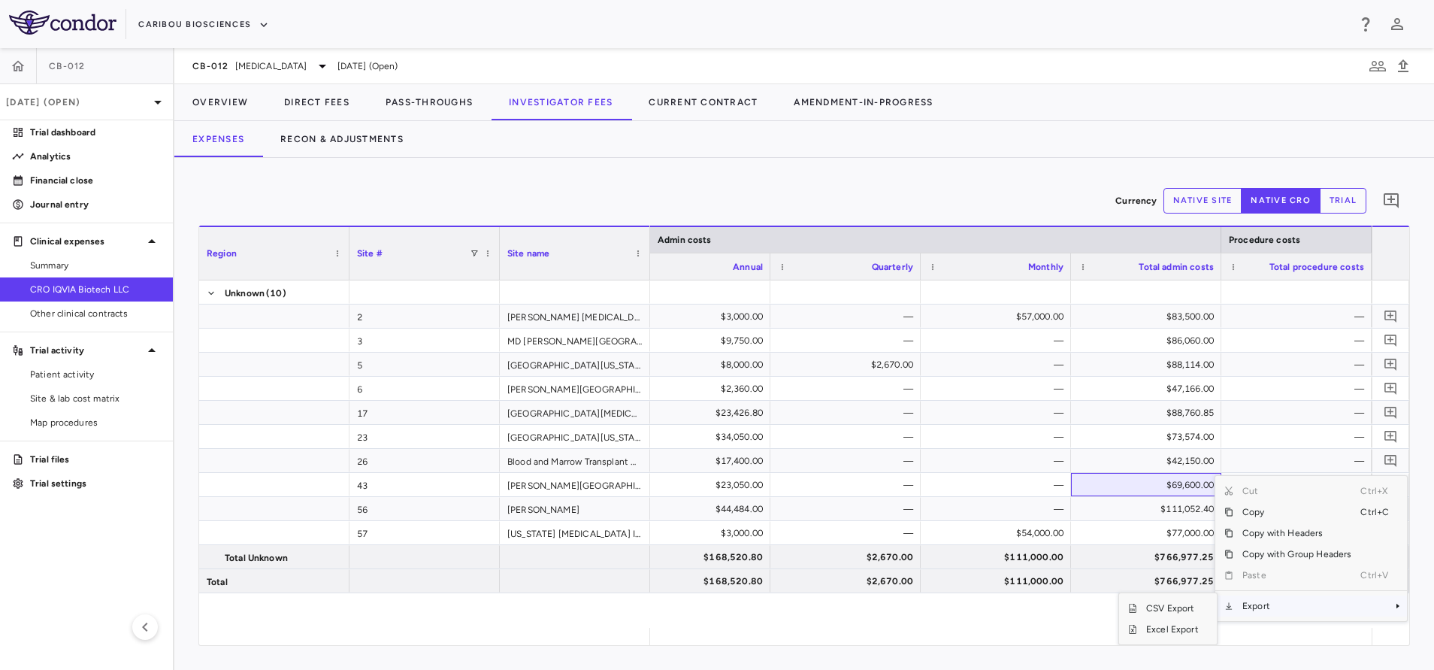
click at [1263, 607] on span "Export" at bounding box center [1297, 605] width 127 height 21
click at [1176, 629] on span "Excel Export" at bounding box center [1172, 629] width 71 height 21
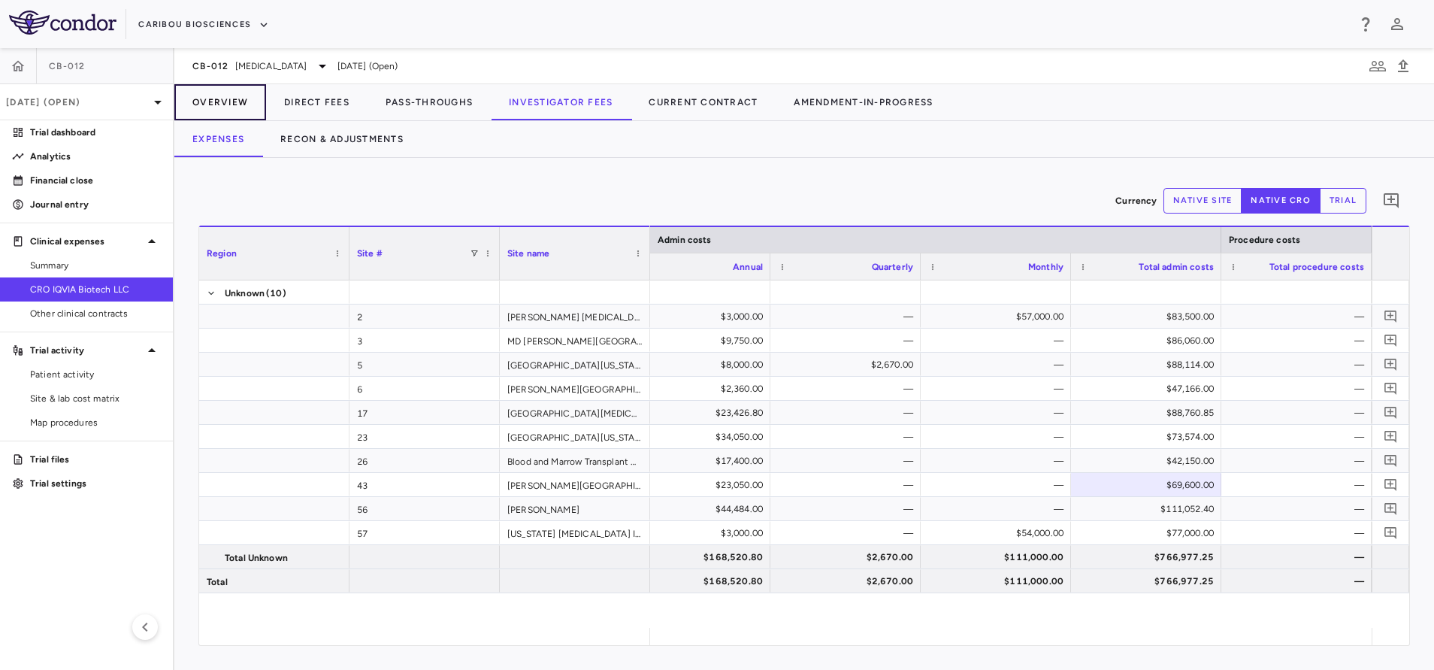
click at [240, 97] on button "Overview" at bounding box center [220, 102] width 92 height 36
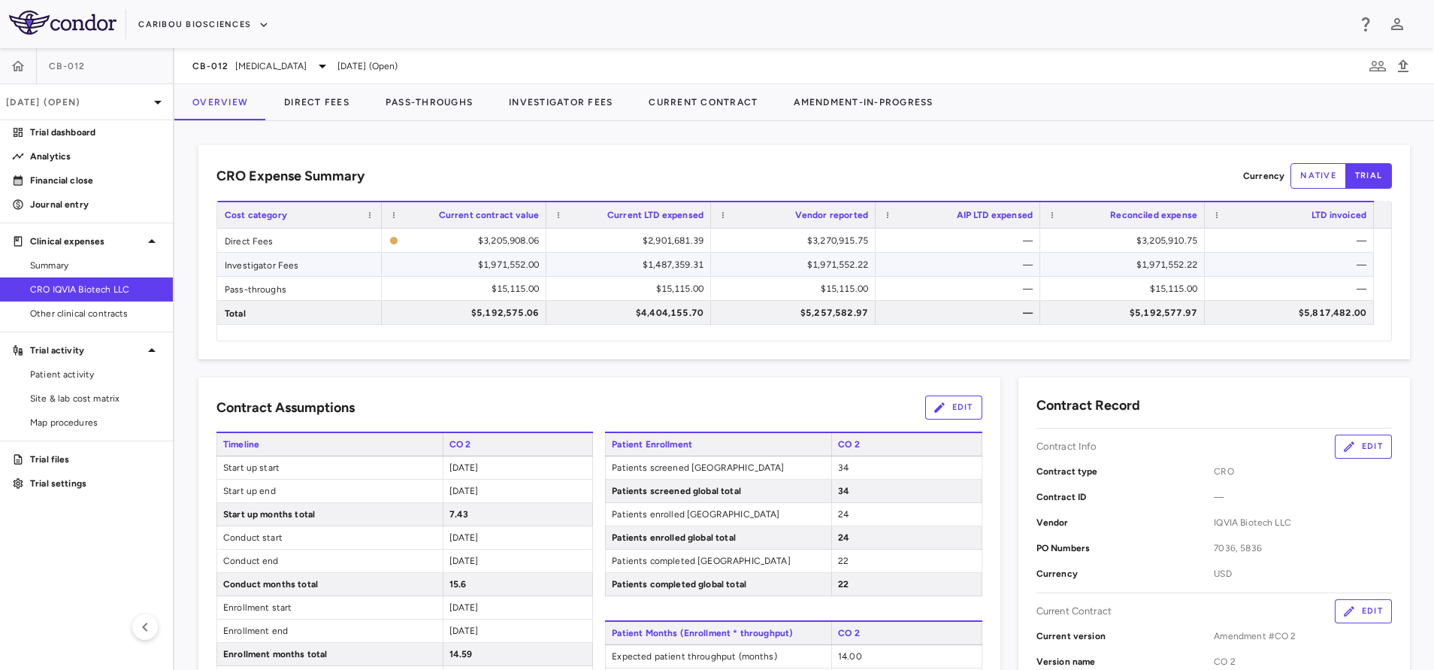
click at [629, 270] on div "$1,487,359.31" at bounding box center [632, 265] width 144 height 24
click at [772, 267] on div "$1,971,552.22" at bounding box center [797, 265] width 144 height 24
drag, startPoint x: 123, startPoint y: 195, endPoint x: 135, endPoint y: 219, distance: 26.2
click at [123, 196] on link "Journal entry" at bounding box center [86, 204] width 173 height 23
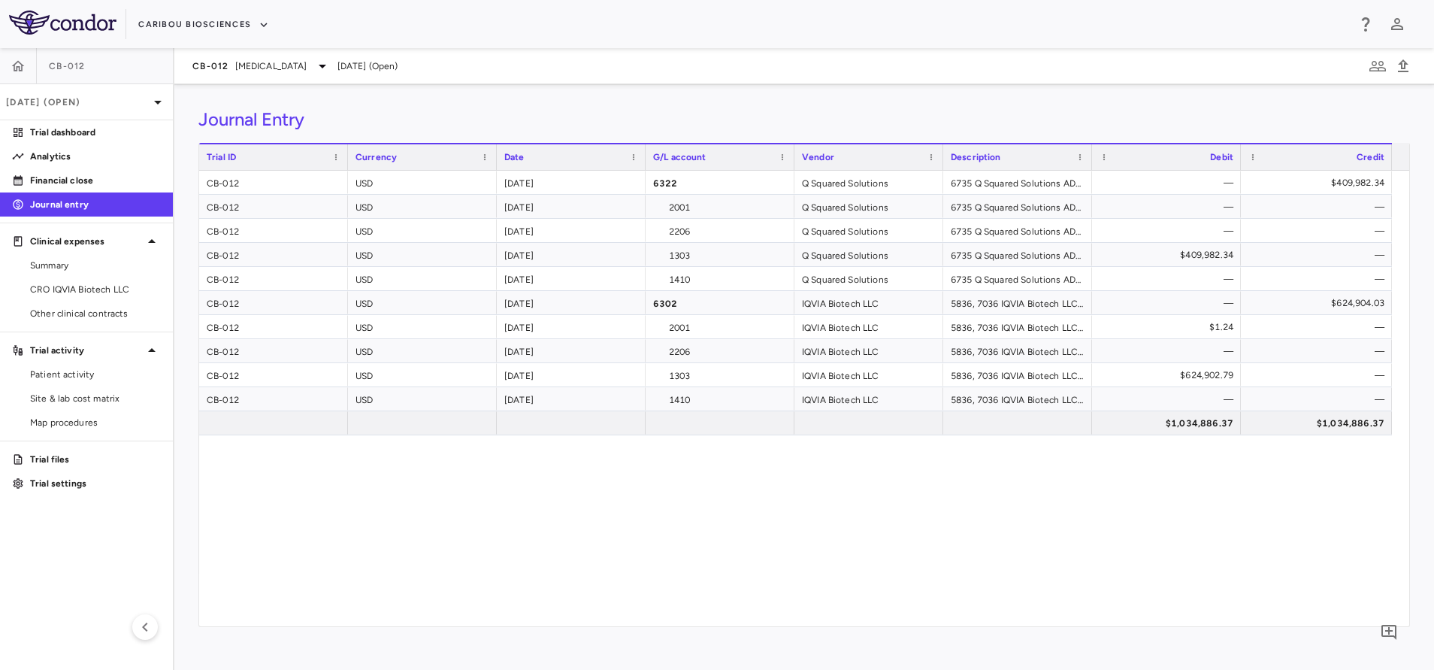
click at [574, 573] on div "CB-012 USD [DATE] 6322 Q Squared Solutions 6735 Q Squared Solutions ADMINISTRAT…" at bounding box center [804, 399] width 1210 height 456
click at [1319, 306] on div "$624,904.03" at bounding box center [1320, 303] width 130 height 24
click at [1326, 301] on div "$624,904.03" at bounding box center [1320, 303] width 130 height 24
click at [1187, 375] on div "$624,902.79" at bounding box center [1170, 375] width 128 height 24
drag, startPoint x: 81, startPoint y: 262, endPoint x: 2, endPoint y: 275, distance: 80.8
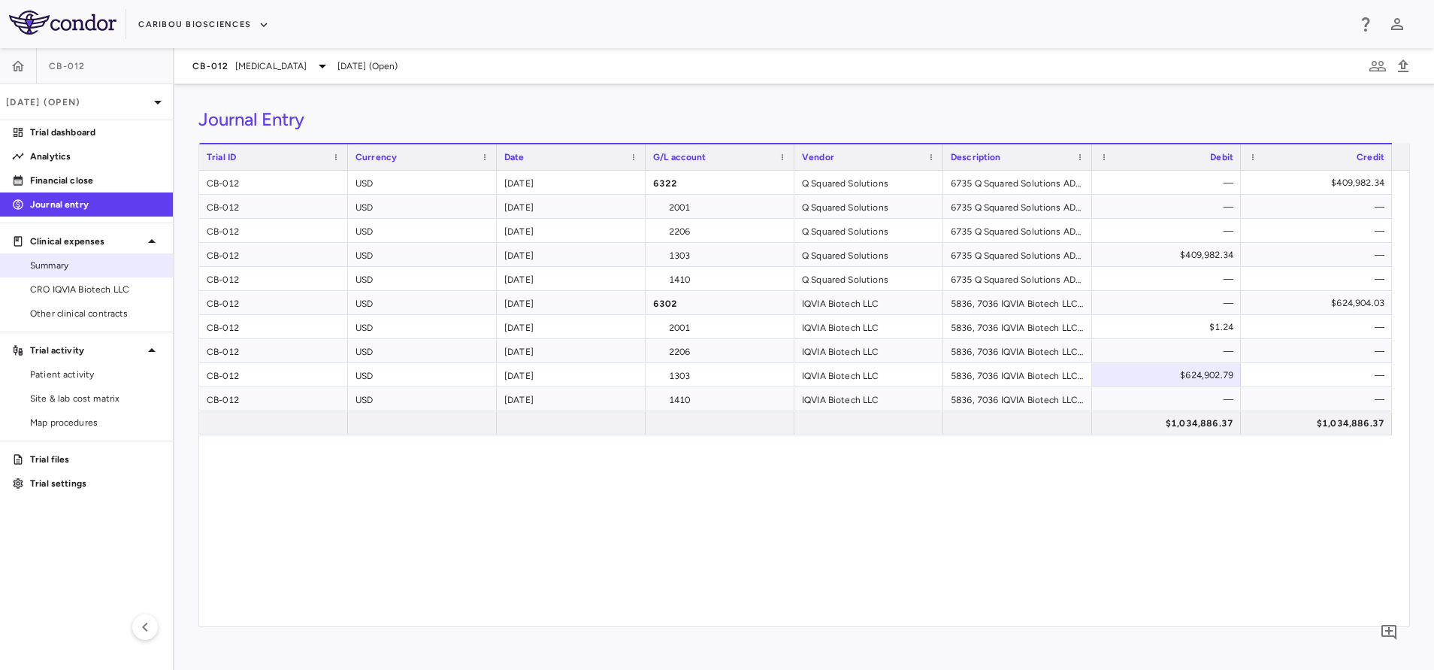
click at [81, 262] on span "Summary" at bounding box center [95, 266] width 131 height 14
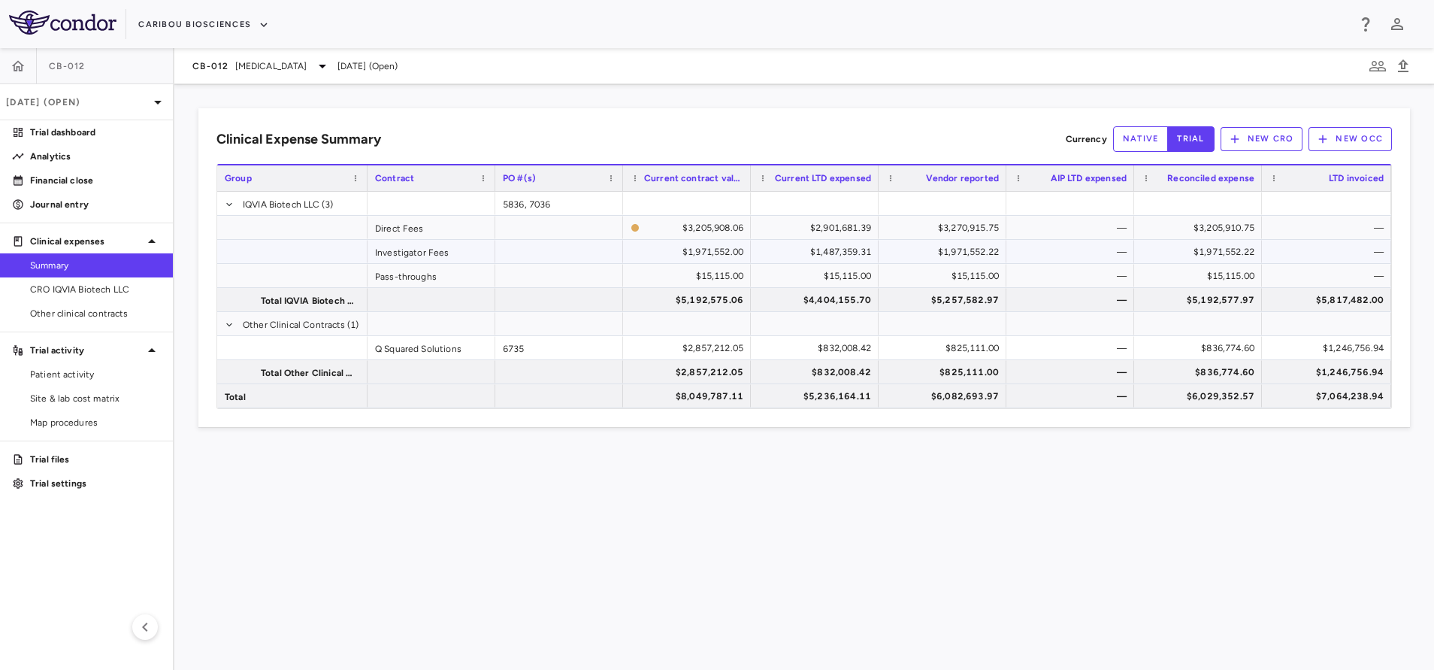
click at [816, 246] on div "$1,487,359.31" at bounding box center [818, 252] width 107 height 24
click at [800, 218] on div "$2,901,681.39" at bounding box center [818, 228] width 107 height 24
click at [812, 404] on div "$5,236,164.11" at bounding box center [818, 396] width 107 height 24
click at [963, 394] on div "$6,082,693.97" at bounding box center [945, 396] width 107 height 24
click at [1191, 398] on div "$6,029,352.57" at bounding box center [1201, 396] width 107 height 24
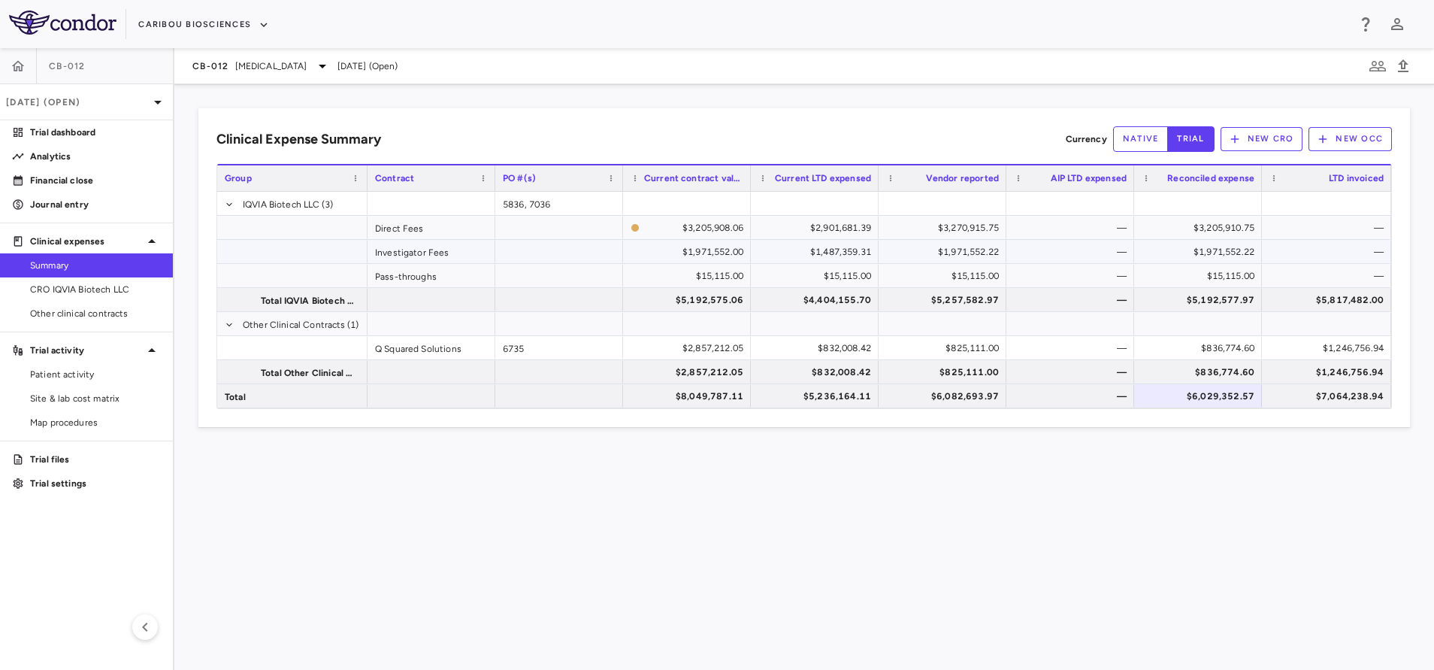
click at [1201, 257] on div "$1,971,552.22" at bounding box center [1201, 252] width 107 height 24
click at [844, 337] on div "$832,008.42" at bounding box center [818, 348] width 107 height 24
click at [448, 492] on div "Clinical Expense Summary Currency native trial New CRO New OCC Press SPACE to d…" at bounding box center [804, 377] width 1260 height 586
click at [86, 328] on aside "CB-012 [DATE] (Open) Trial dashboard Analytics Financial close Journal entry Cl…" at bounding box center [87, 359] width 174 height 622
click at [108, 307] on span "Other clinical contracts" at bounding box center [95, 314] width 131 height 14
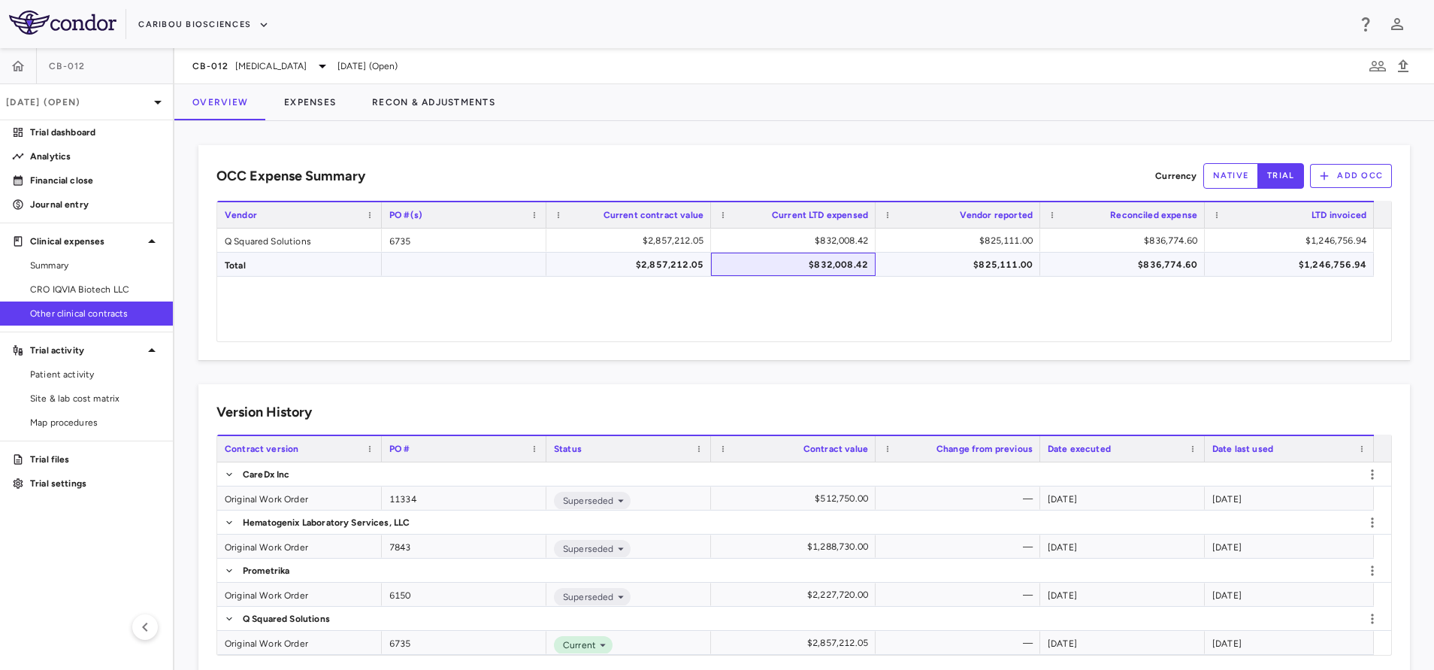
click at [786, 260] on div "$832,008.42" at bounding box center [797, 265] width 144 height 24
click at [306, 92] on button "Expenses" at bounding box center [310, 102] width 88 height 36
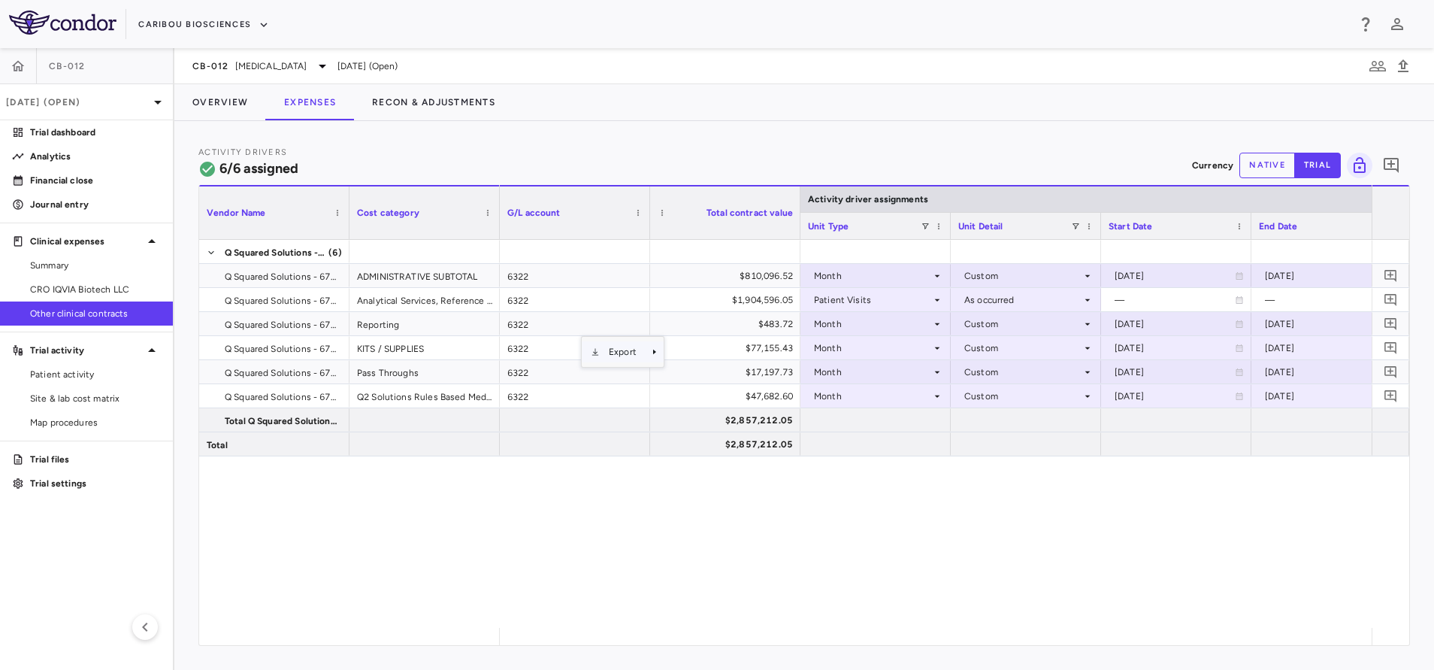
click at [643, 352] on span "Export" at bounding box center [623, 351] width 46 height 21
click at [644, 353] on span "Export" at bounding box center [623, 351] width 46 height 21
click at [700, 374] on span "Excel Export" at bounding box center [715, 378] width 71 height 21
click at [341, 537] on div "Q Squared Solutions - 6735 (6) Q Squared Solutions - 6735 ADMINISTRATIVE SUBTOT…" at bounding box center [804, 434] width 1210 height 388
click at [67, 281] on link "CRO IQVIA Biotech LLC" at bounding box center [86, 289] width 173 height 23
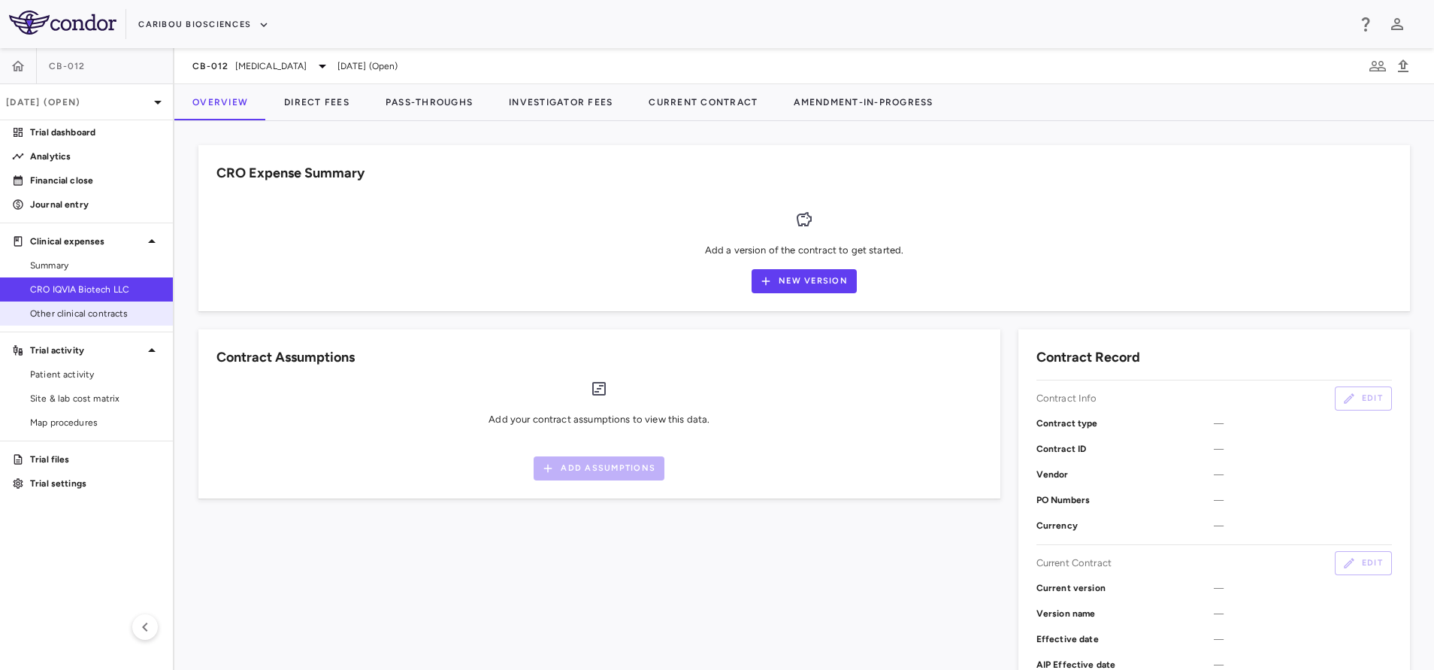
click at [106, 314] on span "Other clinical contracts" at bounding box center [95, 314] width 131 height 14
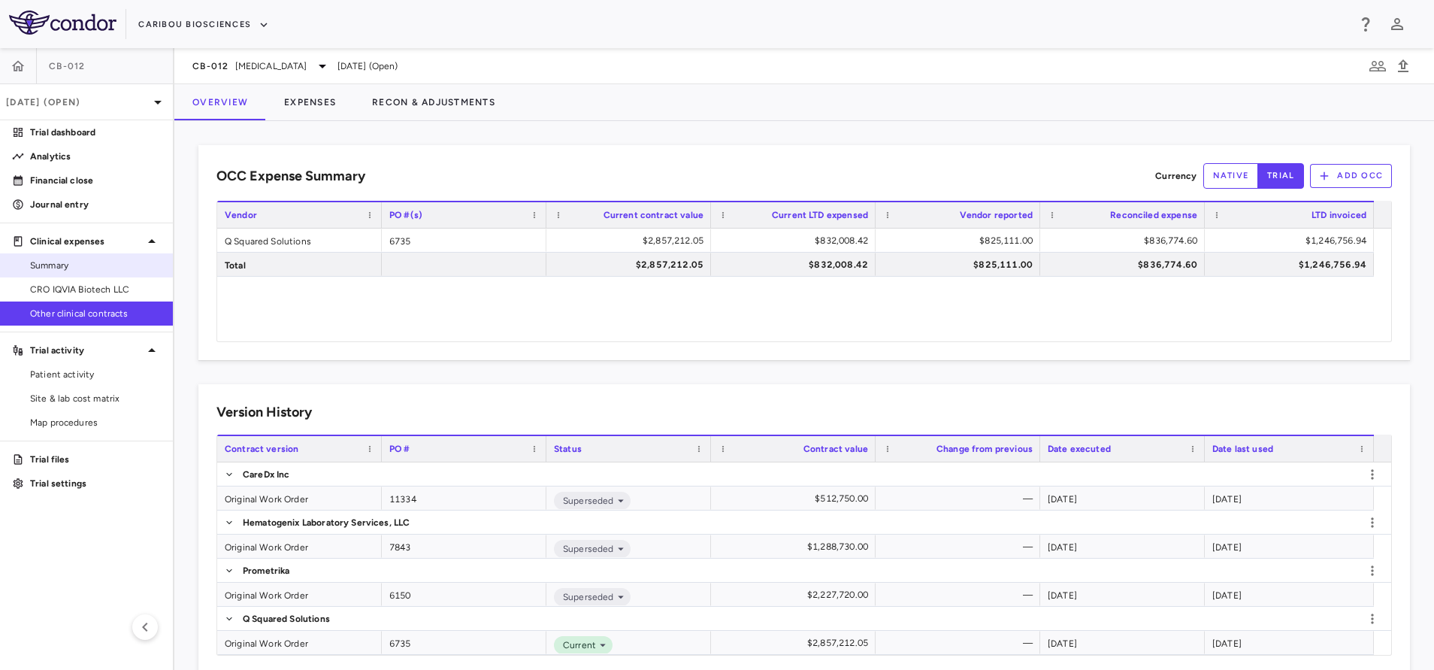
drag, startPoint x: 40, startPoint y: 274, endPoint x: 57, endPoint y: 273, distance: 17.3
click at [40, 274] on link "Summary" at bounding box center [86, 265] width 173 height 23
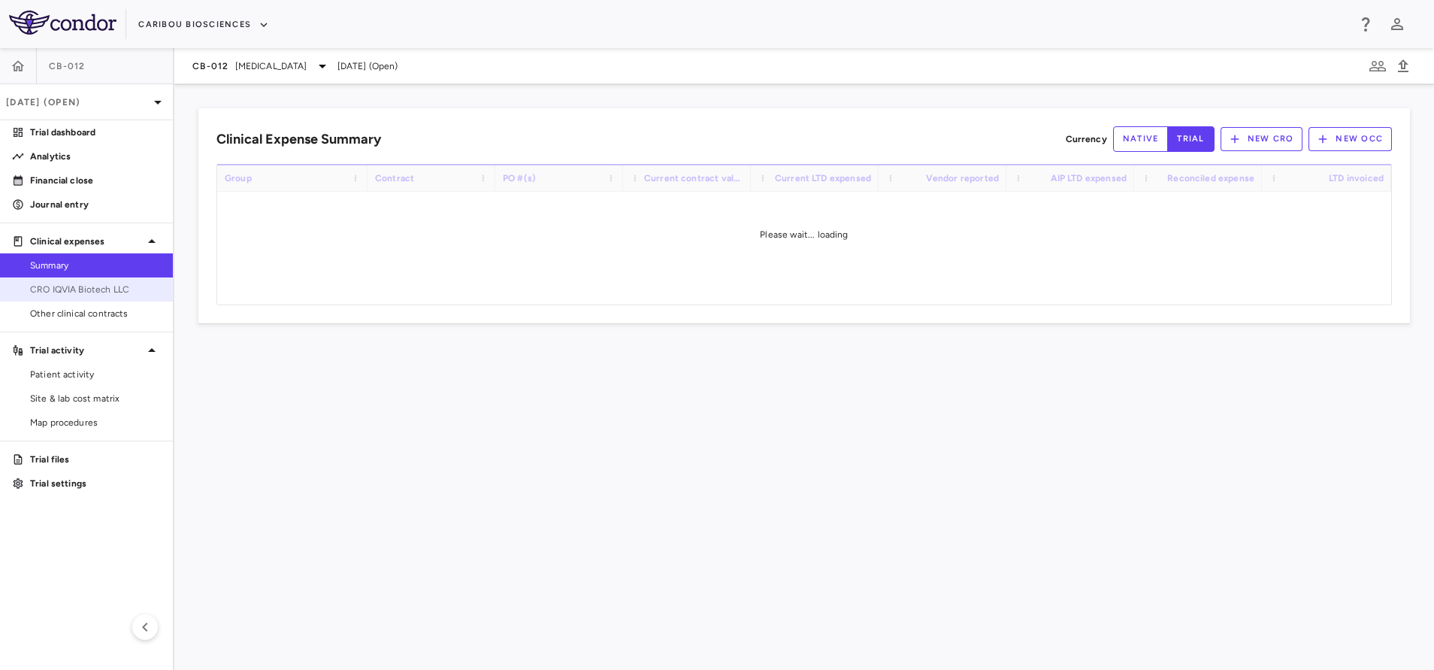
click at [57, 291] on span "CRO IQVIA Biotech LLC" at bounding box center [95, 290] width 131 height 14
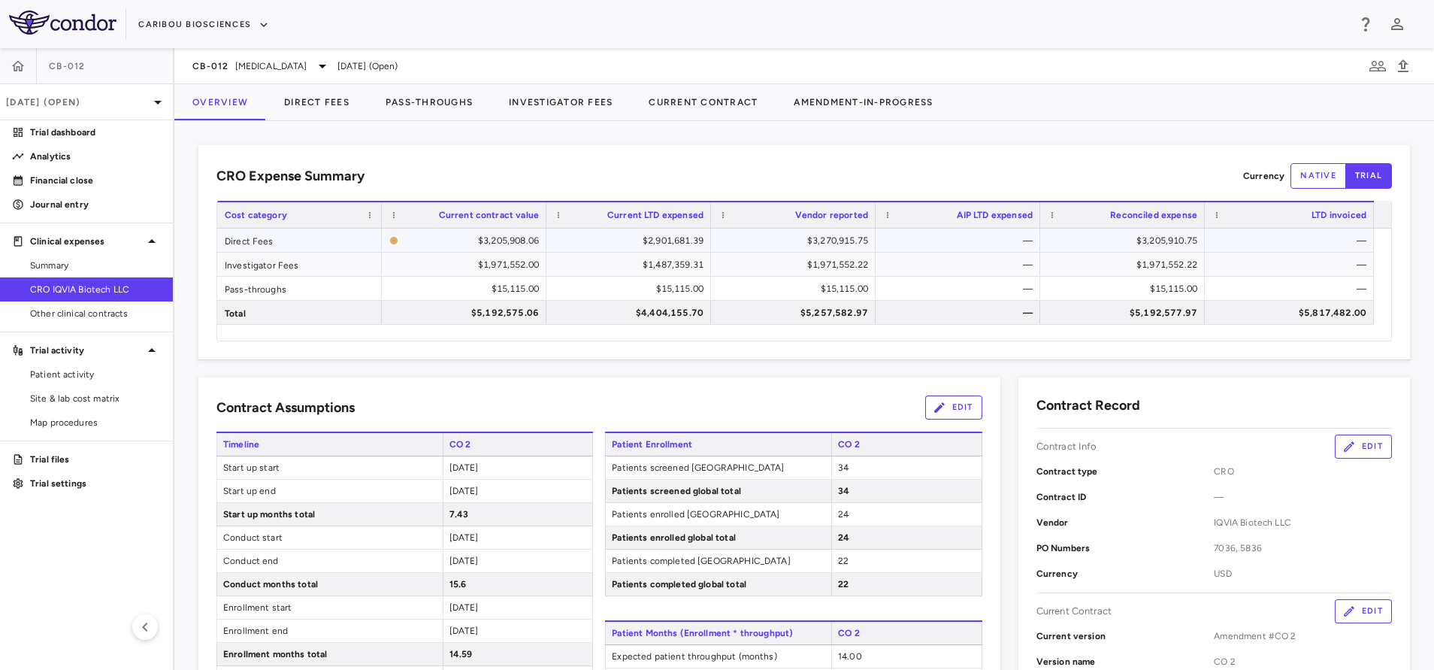
drag, startPoint x: 655, startPoint y: 240, endPoint x: 618, endPoint y: 252, distance: 38.8
click at [655, 240] on div "$2,901,681.39" at bounding box center [632, 241] width 144 height 24
click at [327, 98] on button "Direct Fees" at bounding box center [316, 102] width 101 height 36
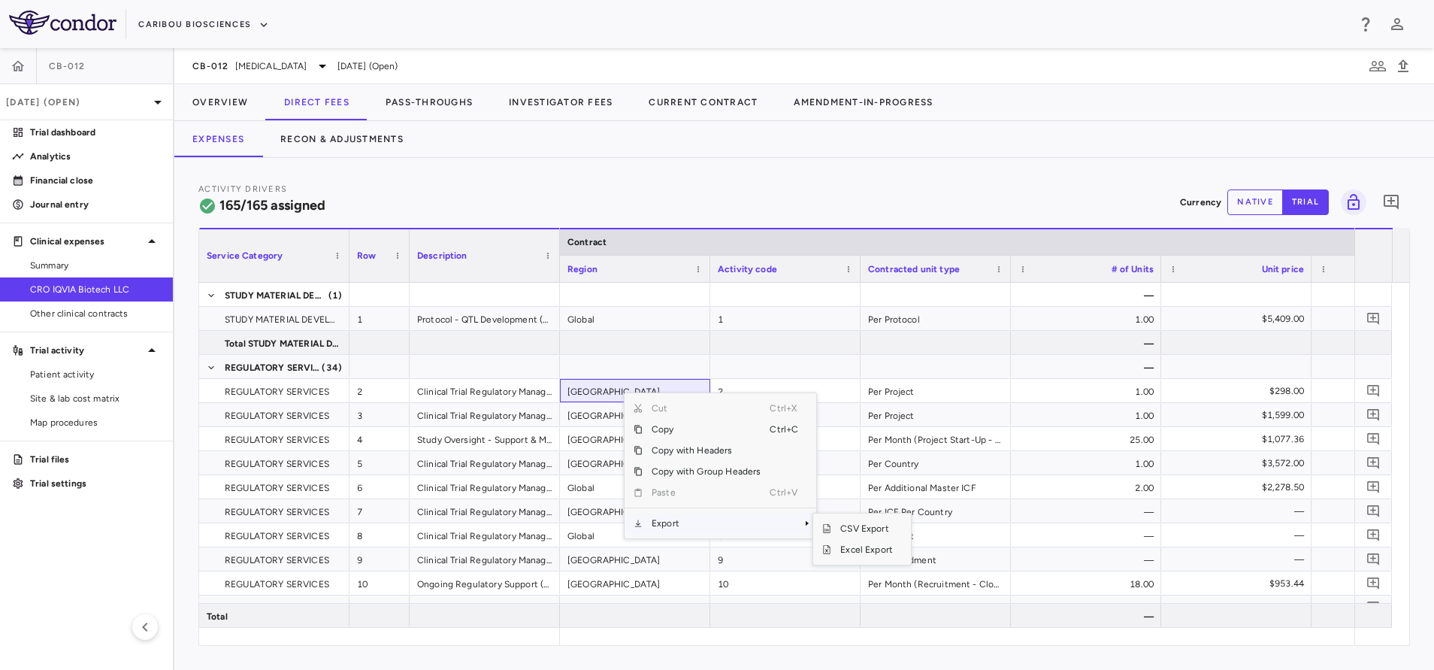
click at [693, 517] on span "Export" at bounding box center [706, 523] width 127 height 21
click at [862, 552] on span "Excel Export" at bounding box center [867, 549] width 71 height 21
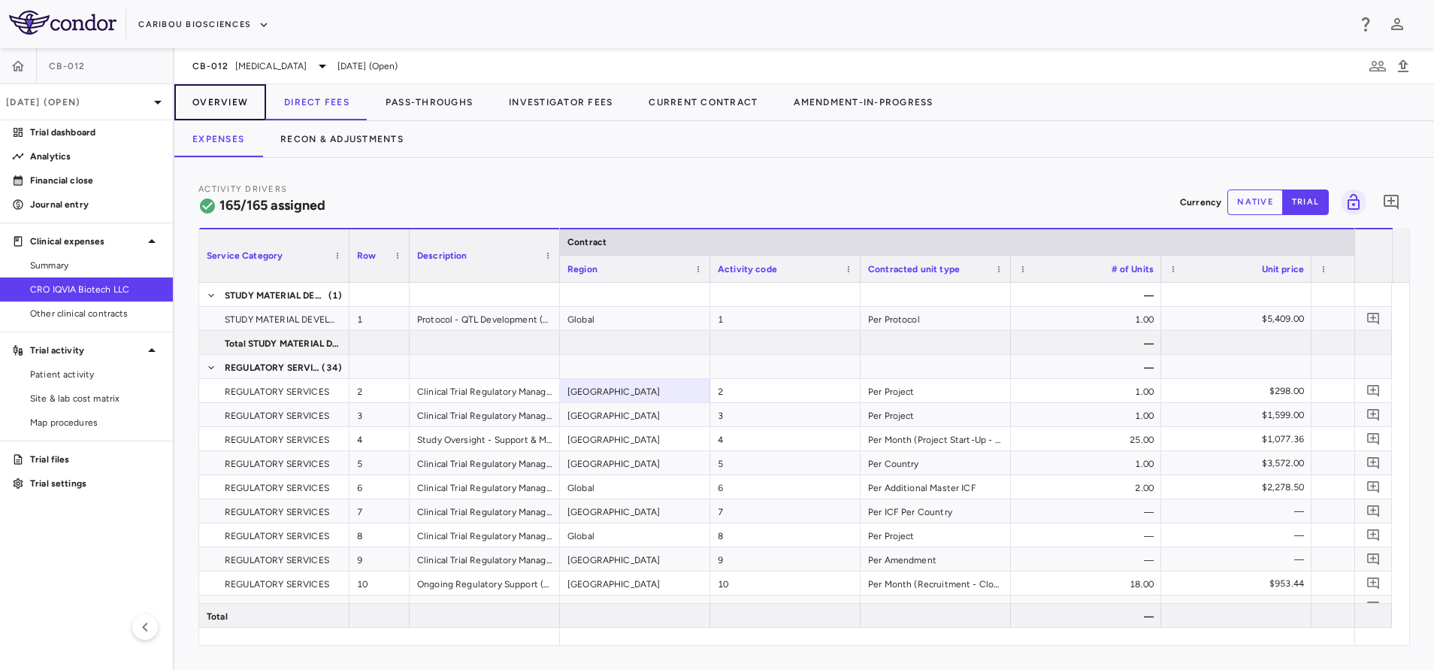
click at [233, 103] on button "Overview" at bounding box center [220, 102] width 92 height 36
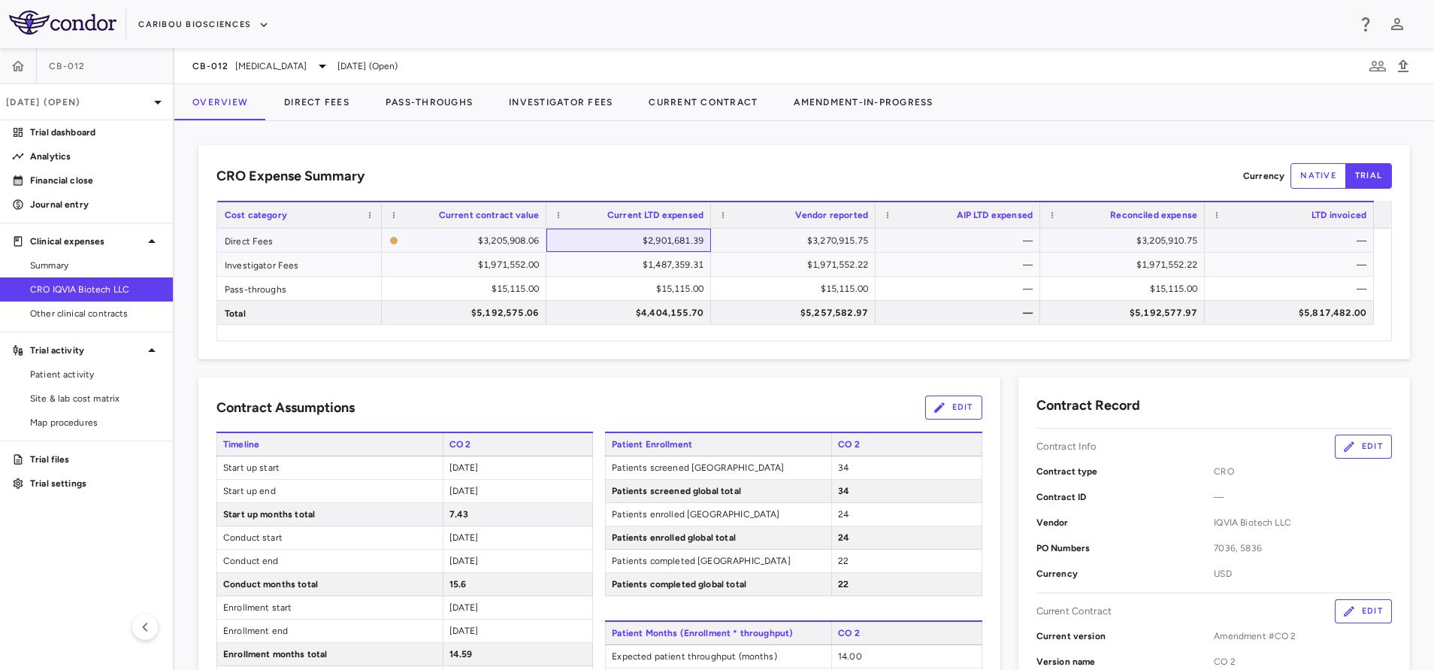
click at [698, 238] on div "$2,901,681.39" at bounding box center [632, 241] width 144 height 24
click at [762, 240] on div "$3,270,915.75" at bounding box center [797, 241] width 144 height 24
click at [319, 101] on button "Direct Fees" at bounding box center [316, 102] width 101 height 36
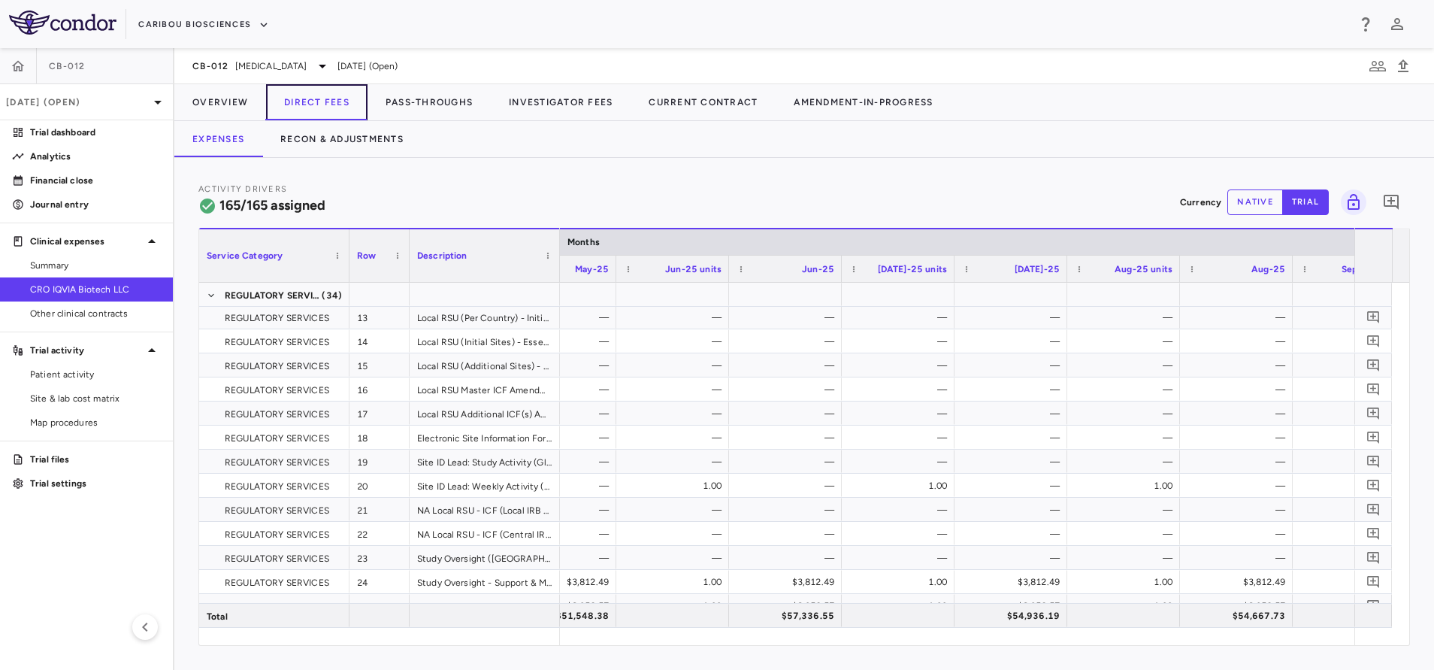
scroll to position [0, 7738]
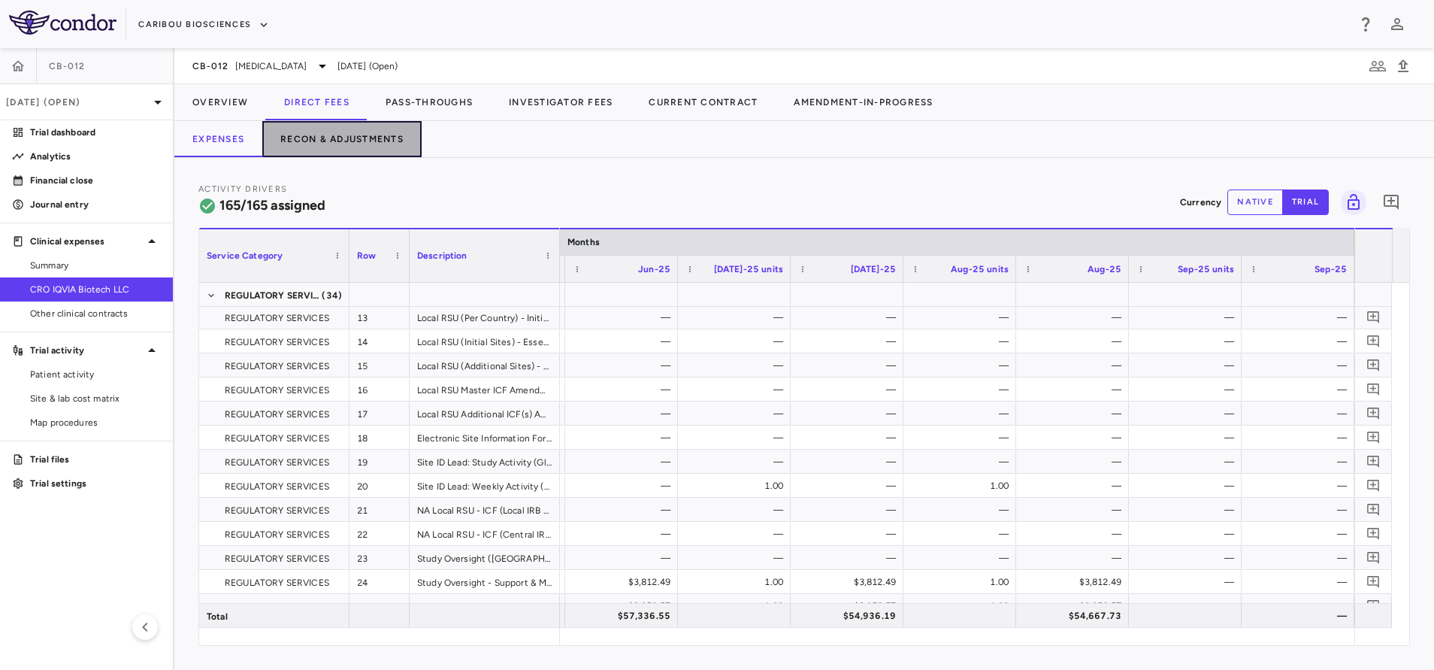
click at [317, 132] on button "Recon & Adjustments" at bounding box center [341, 139] width 159 height 36
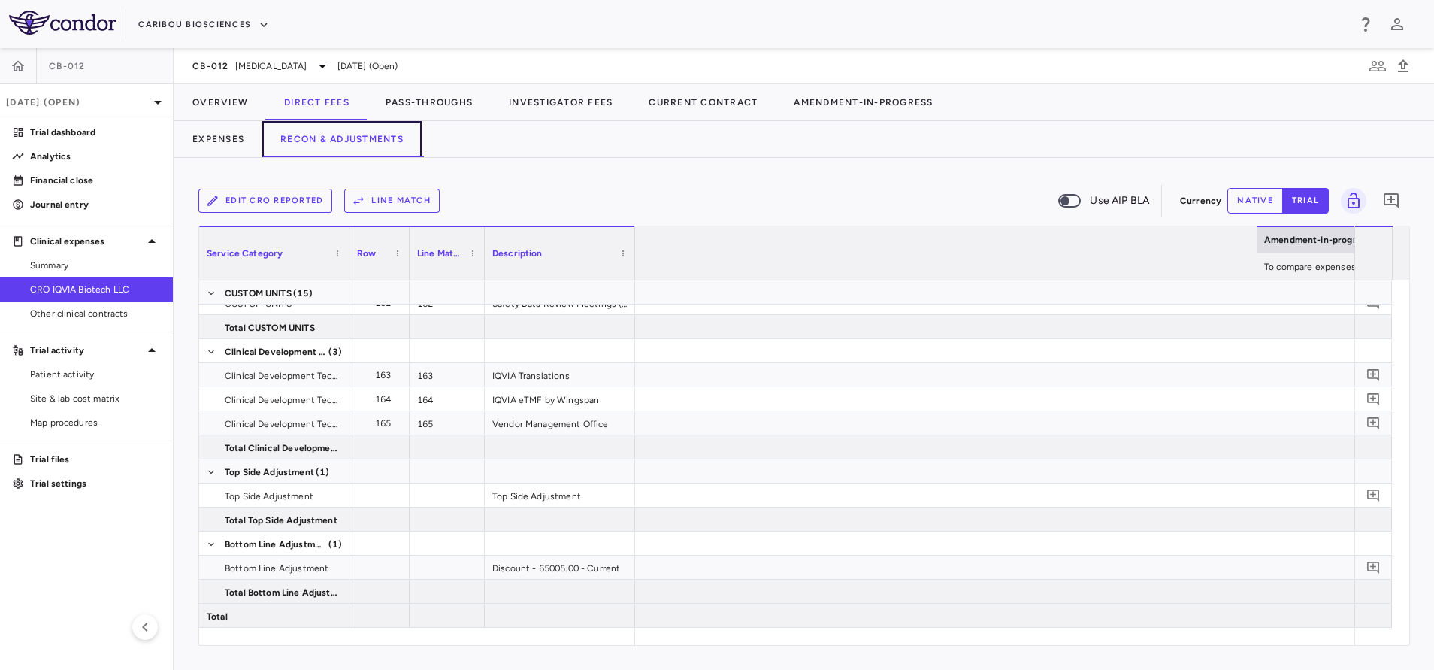
scroll to position [0, 3002]
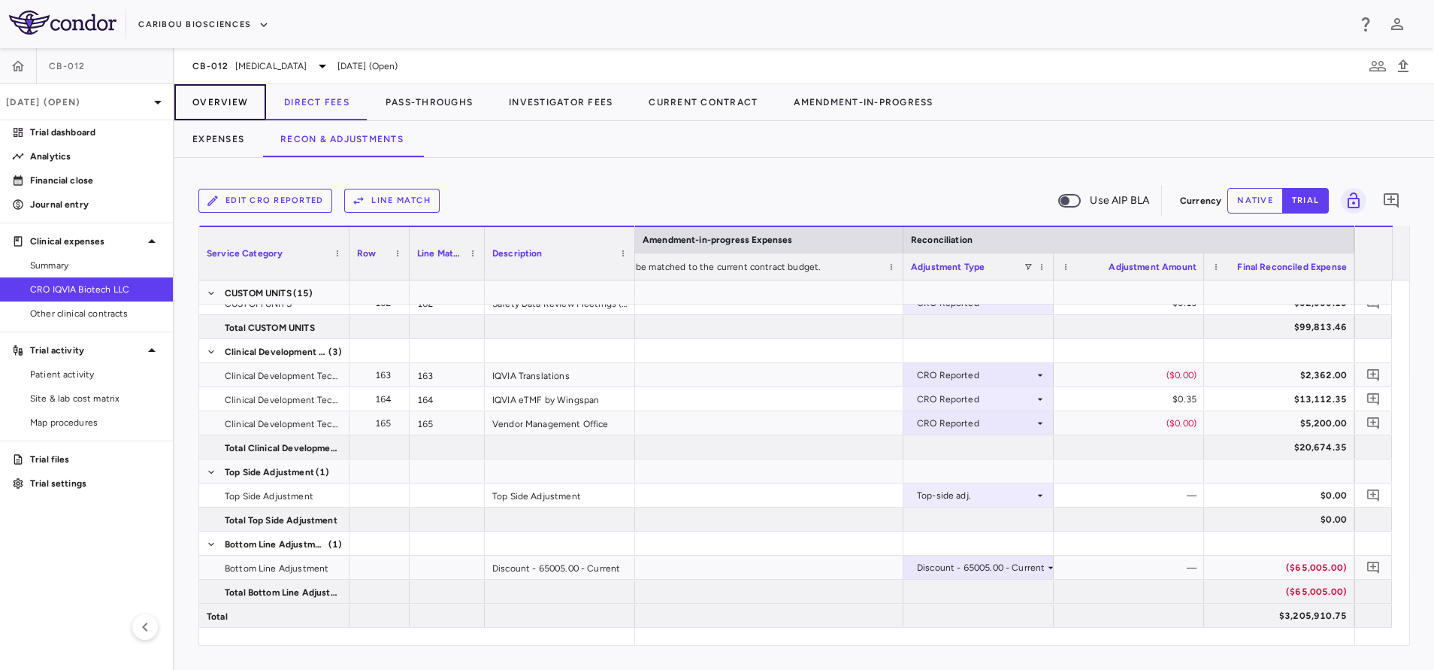
click at [240, 105] on button "Overview" at bounding box center [220, 102] width 92 height 36
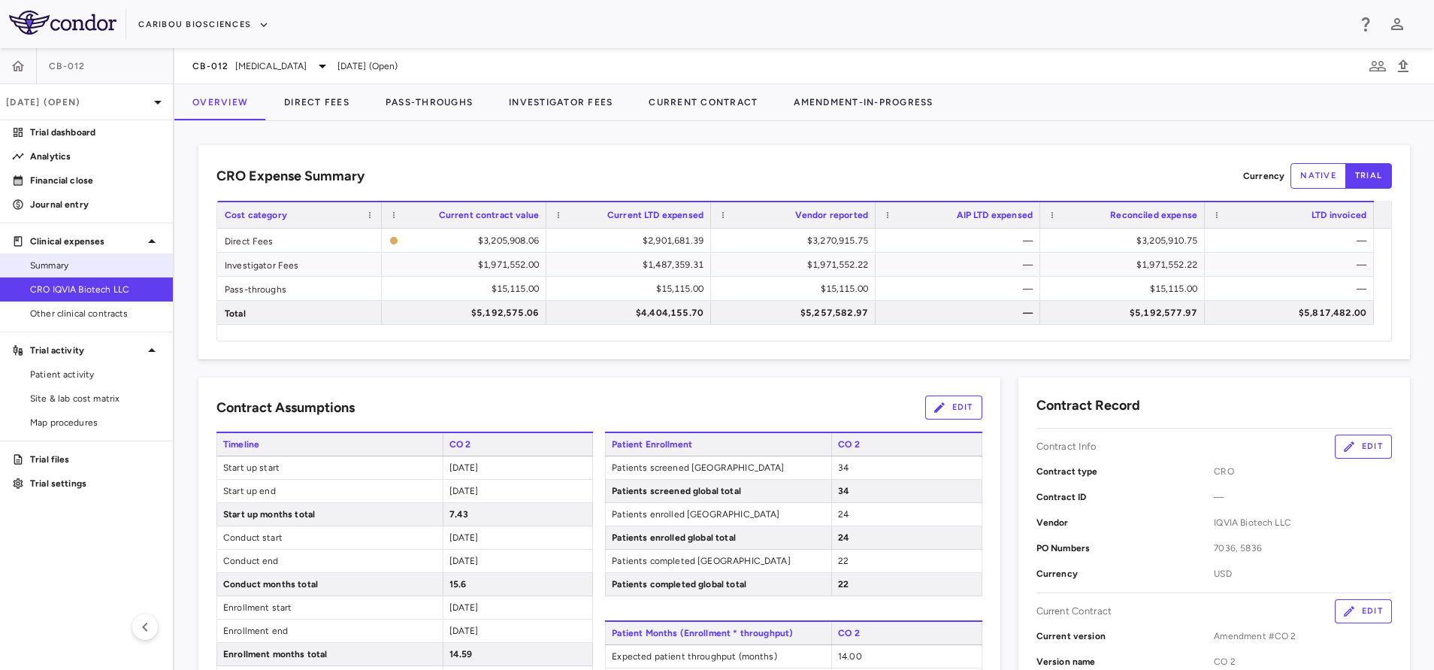
click at [75, 265] on span "Summary" at bounding box center [95, 266] width 131 height 14
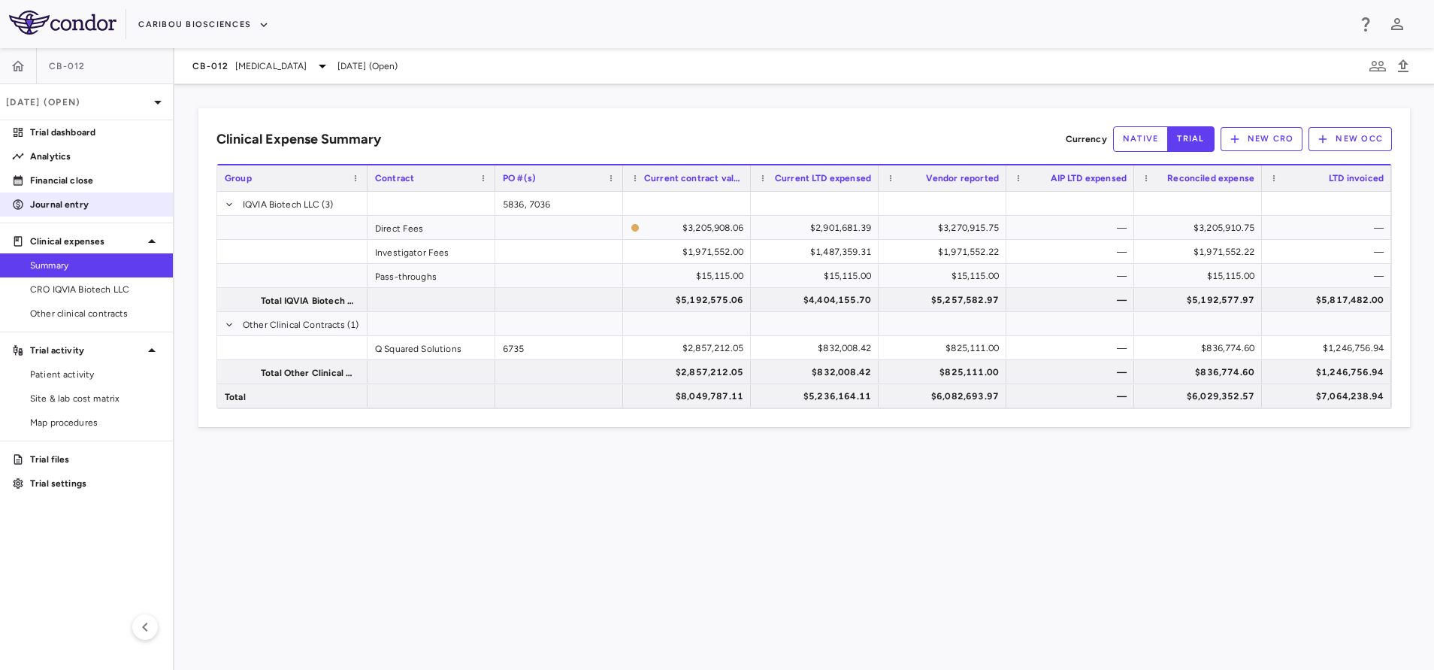
click at [111, 208] on p "Journal entry" at bounding box center [95, 205] width 131 height 14
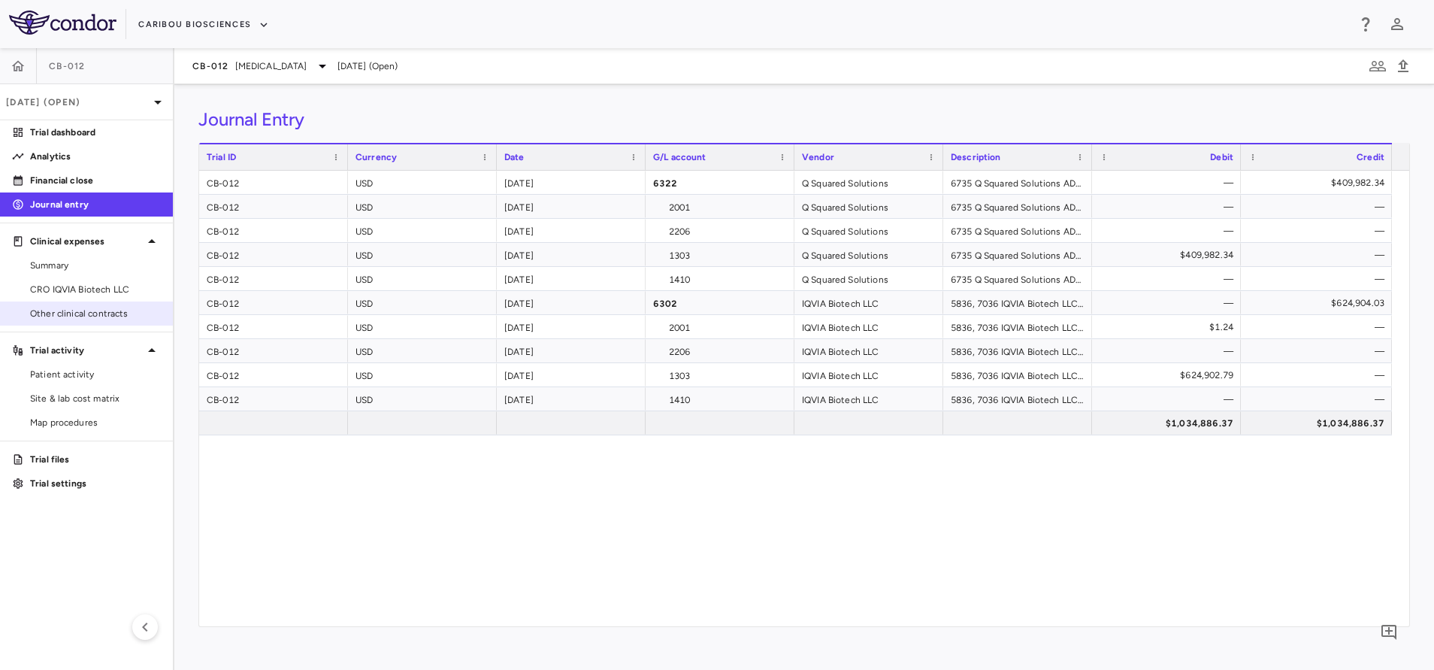
drag, startPoint x: 64, startPoint y: 265, endPoint x: 35, endPoint y: 304, distance: 48.9
click at [64, 265] on span "Summary" at bounding box center [95, 266] width 131 height 14
